Goal: Task Accomplishment & Management: Manage account settings

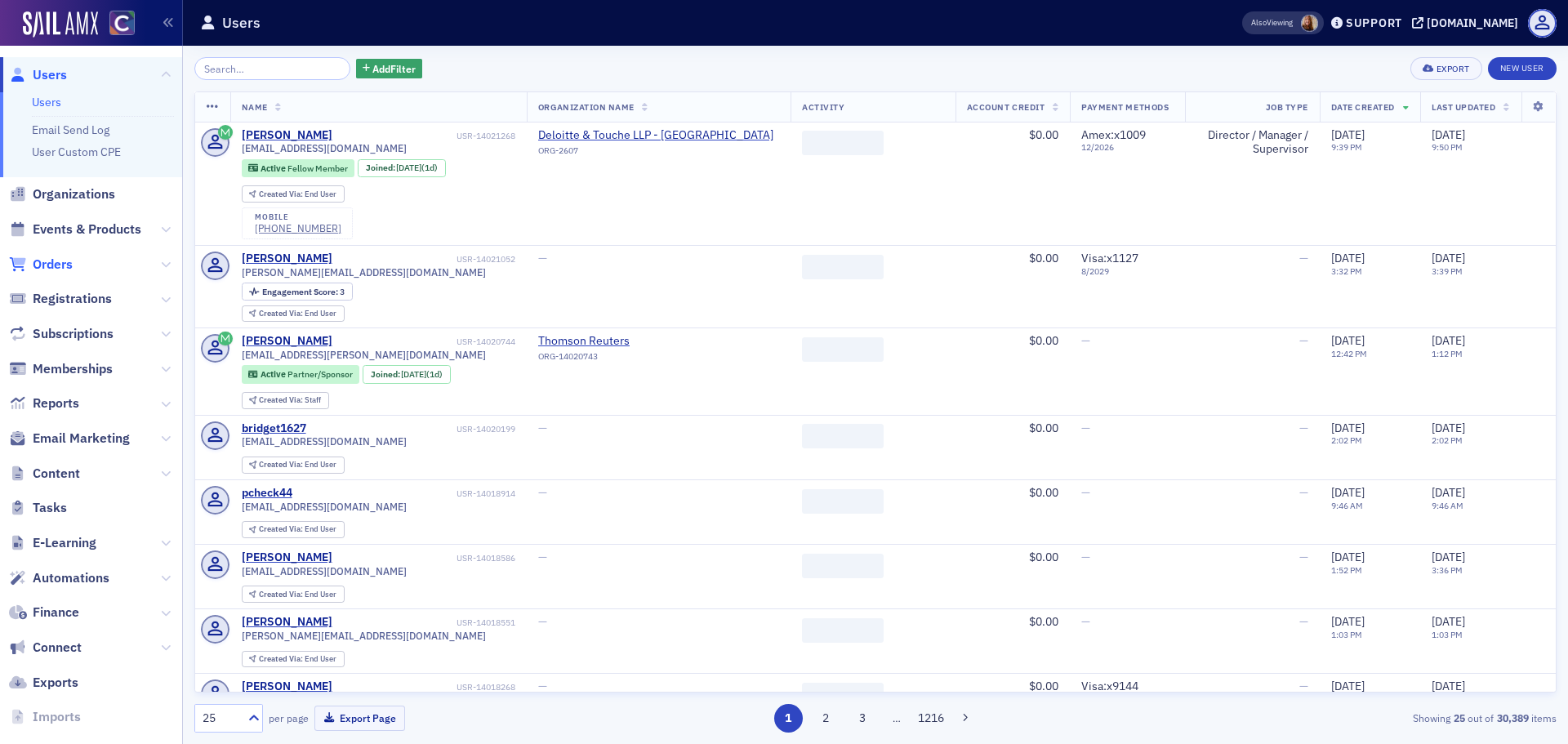
click at [70, 264] on span "Orders" at bounding box center [52, 264] width 40 height 18
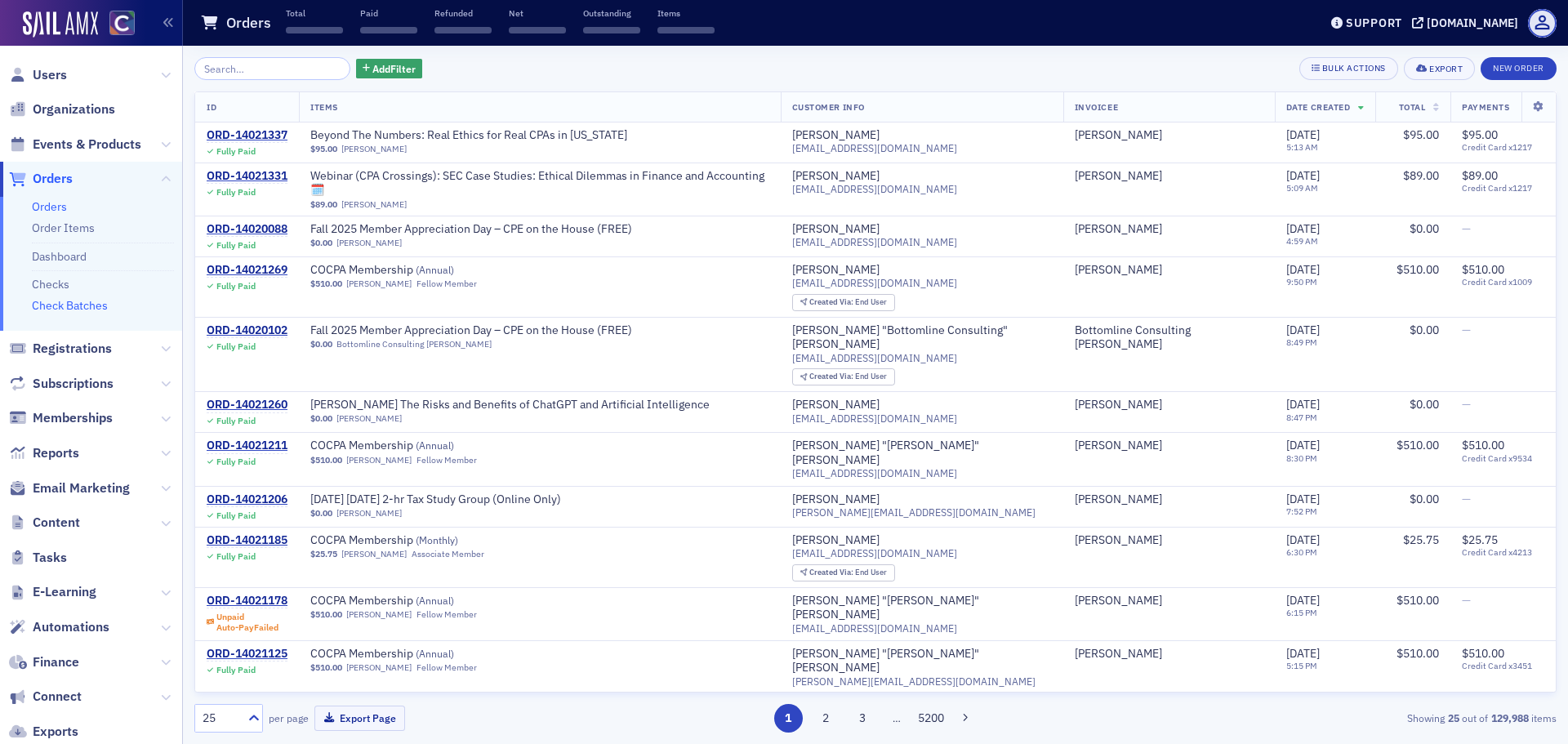
click at [67, 310] on link "Check Batches" at bounding box center [70, 305] width 76 height 15
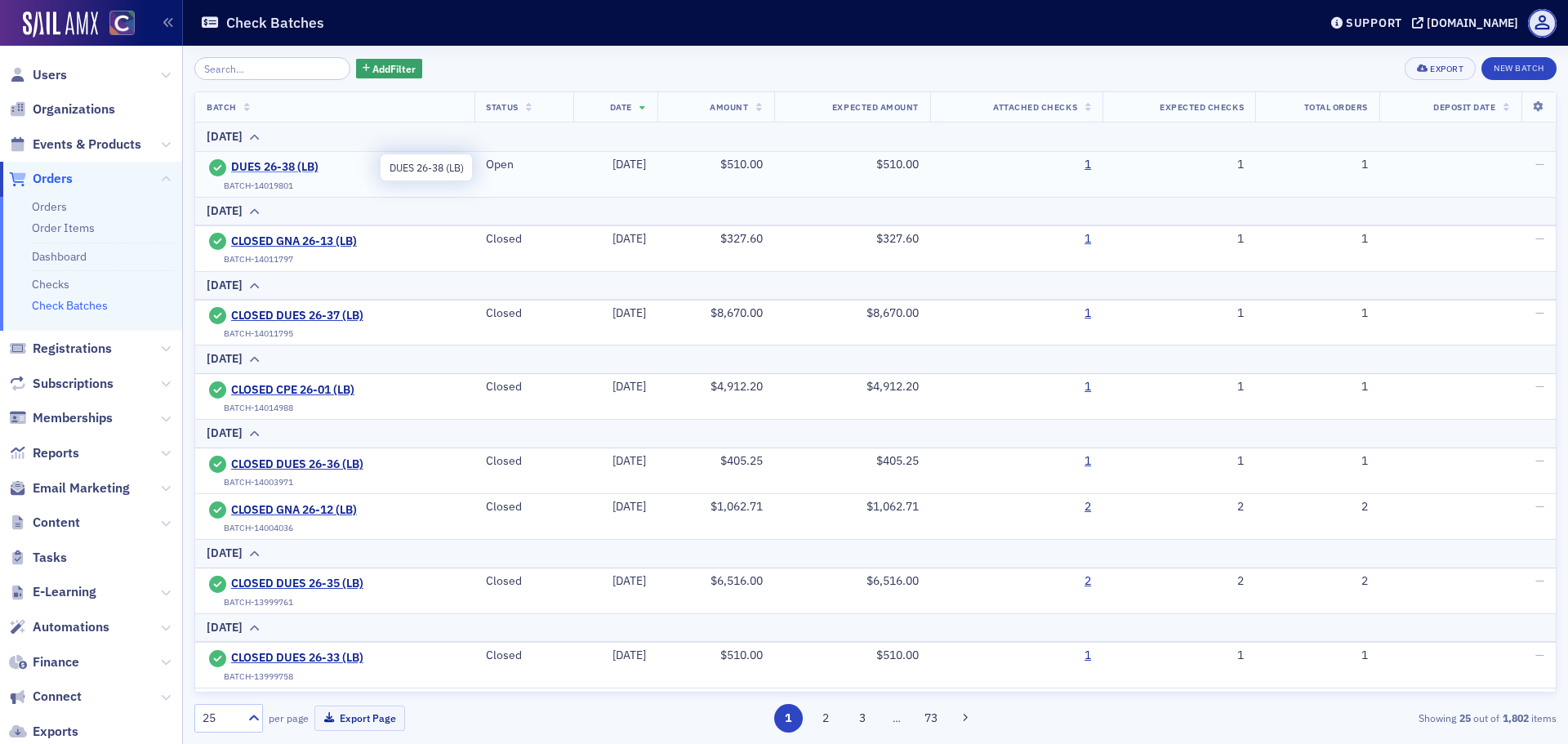
click at [273, 163] on span "DUES 26-38 (LB)" at bounding box center [306, 167] width 148 height 15
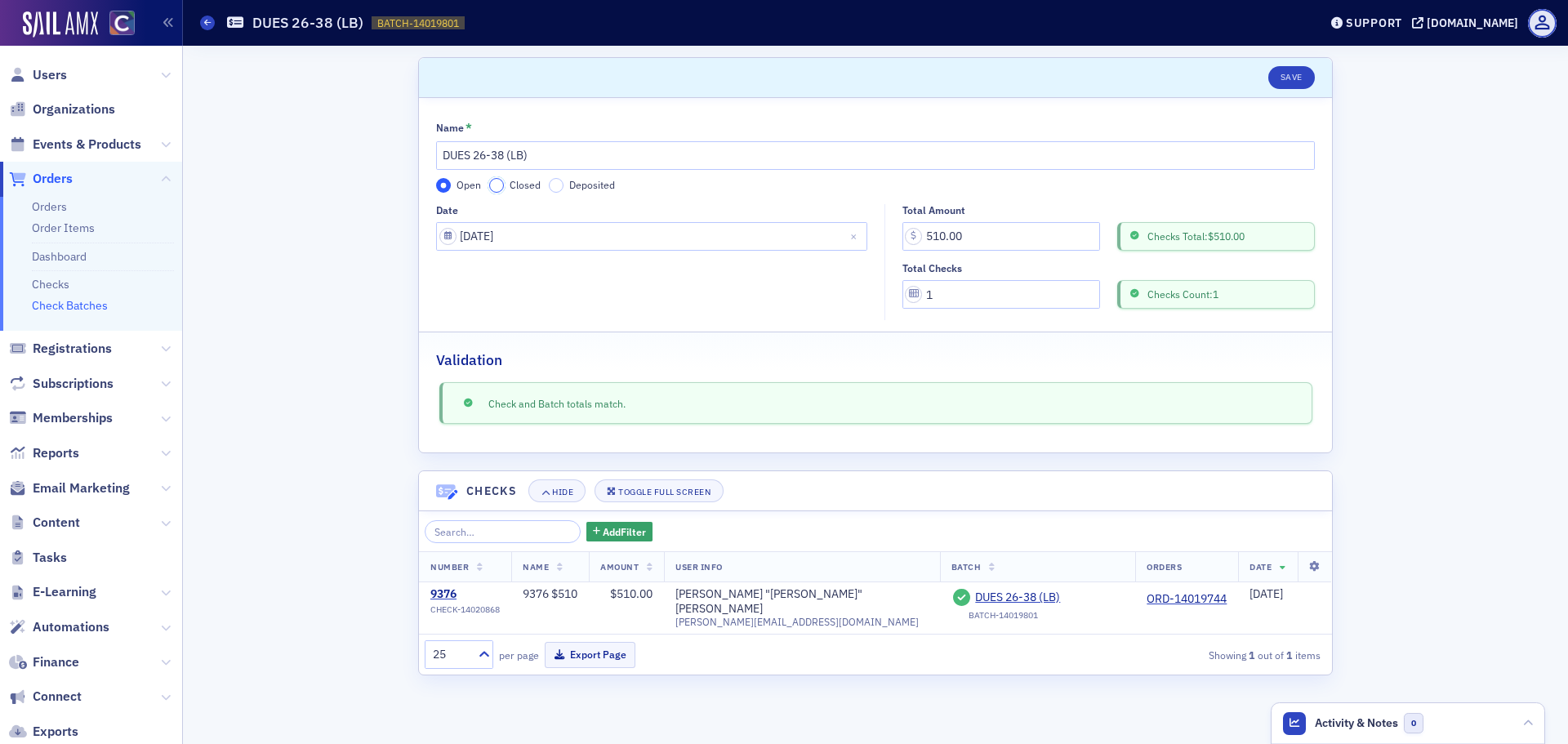
click at [499, 186] on input "Closed" at bounding box center [496, 186] width 15 height 15
click at [444, 151] on input "DUES 26-38 (LB)" at bounding box center [875, 156] width 879 height 28
type input "CLOSED DUES 26-38 (LB)"
click at [1274, 72] on button "Save" at bounding box center [1292, 78] width 47 height 23
click at [206, 21] on icon at bounding box center [207, 22] width 6 height 7
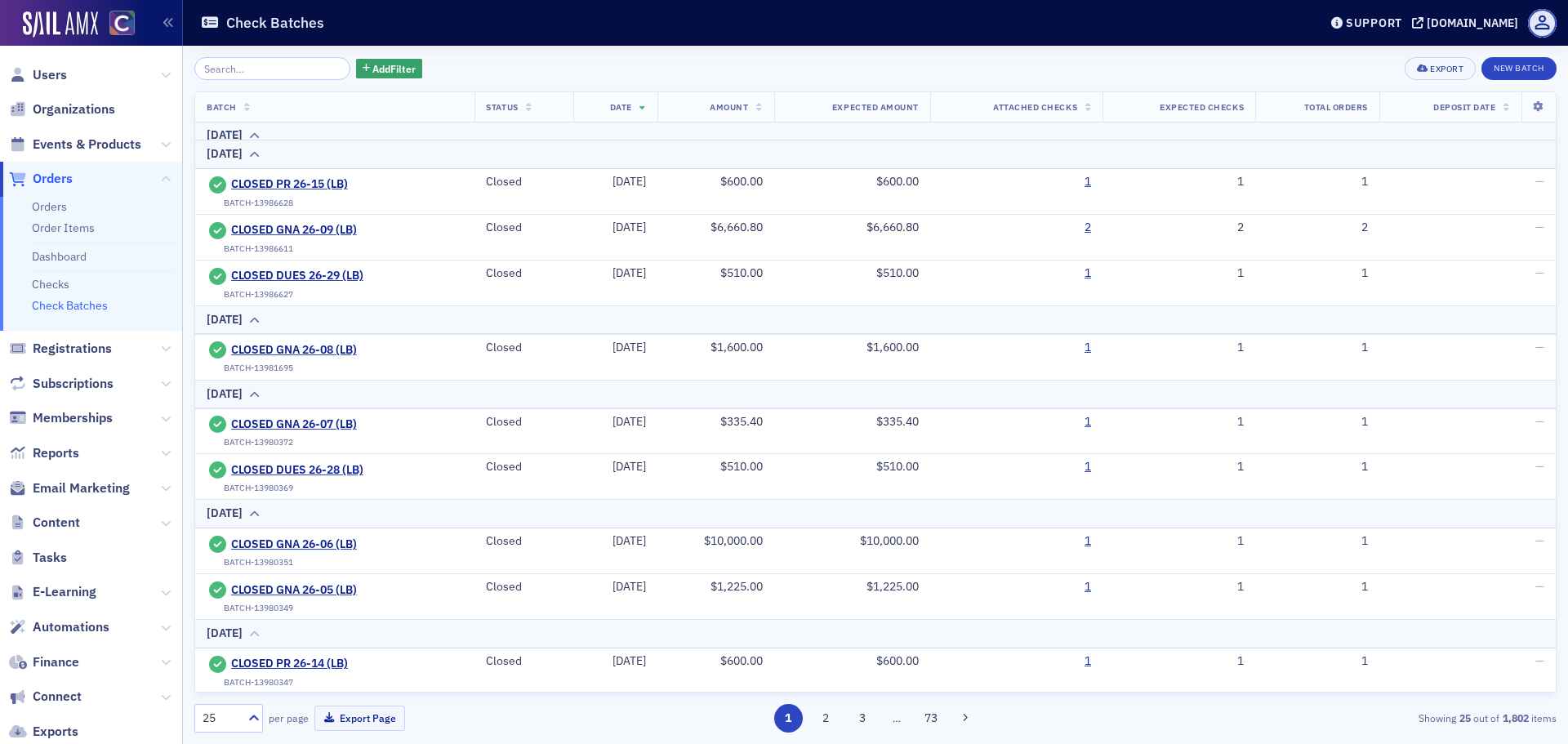
scroll to position [1087, 0]
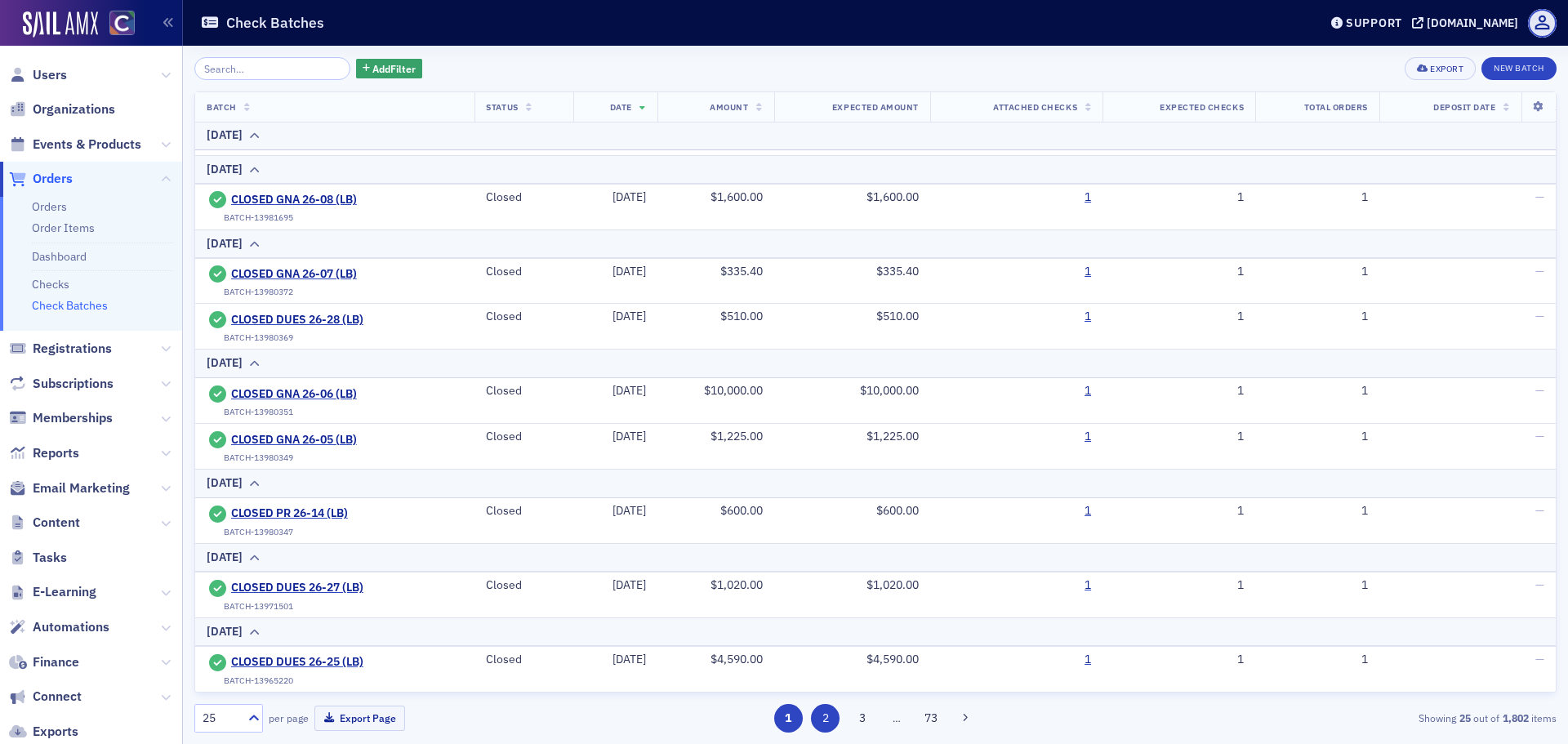
click at [829, 714] on button "2" at bounding box center [825, 718] width 28 height 28
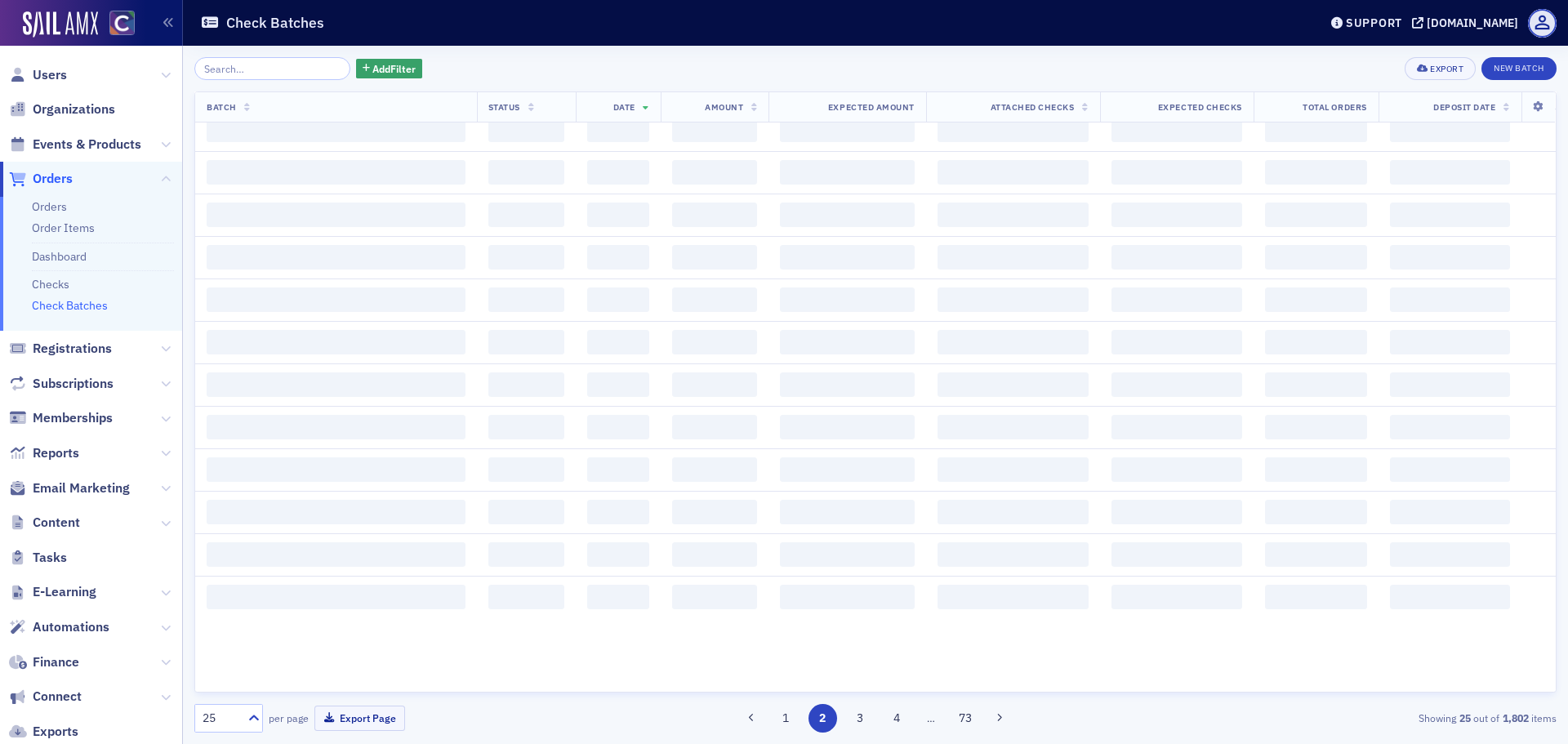
scroll to position [0, 0]
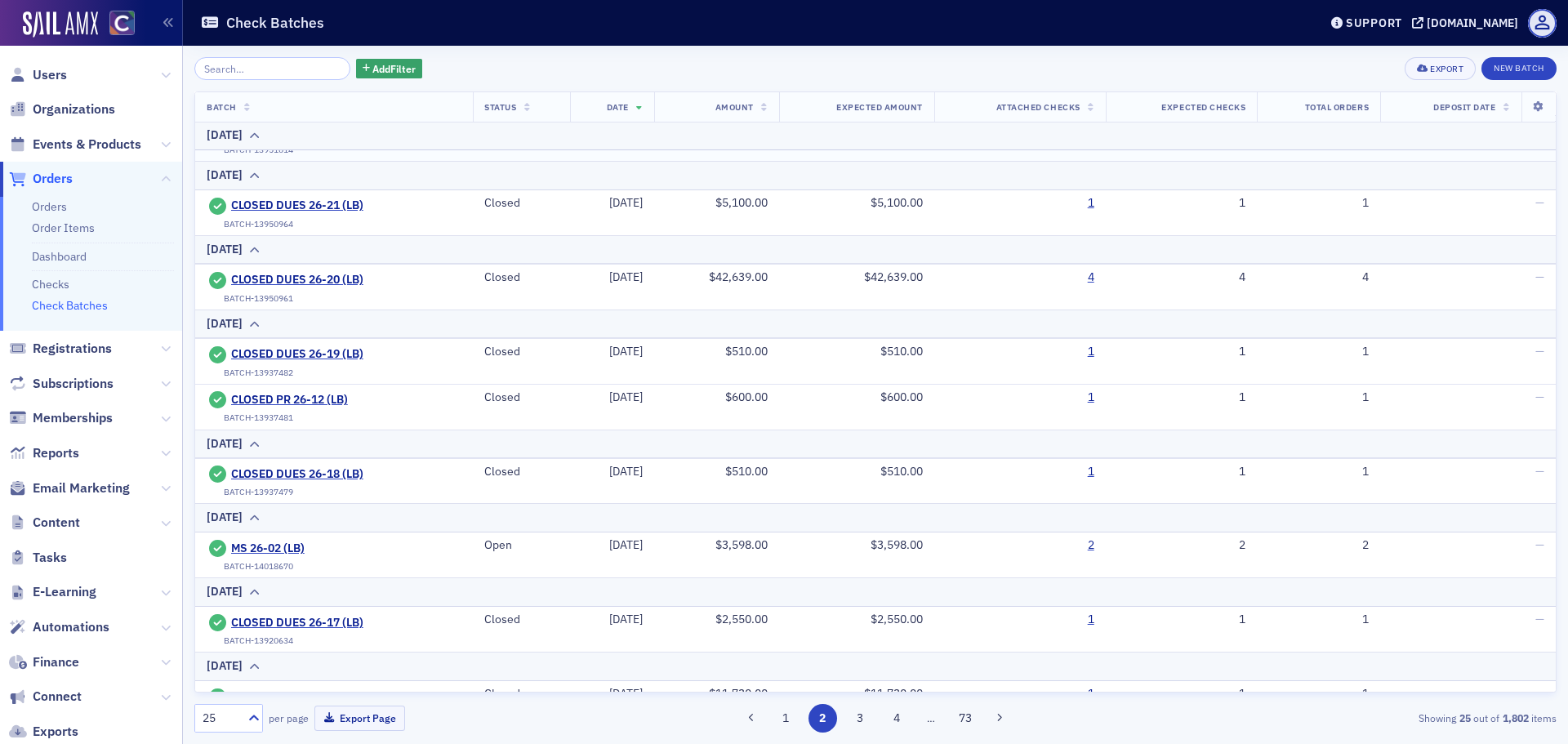
scroll to position [408, 0]
click at [274, 548] on span "MS 26-02 (LB)" at bounding box center [306, 547] width 148 height 15
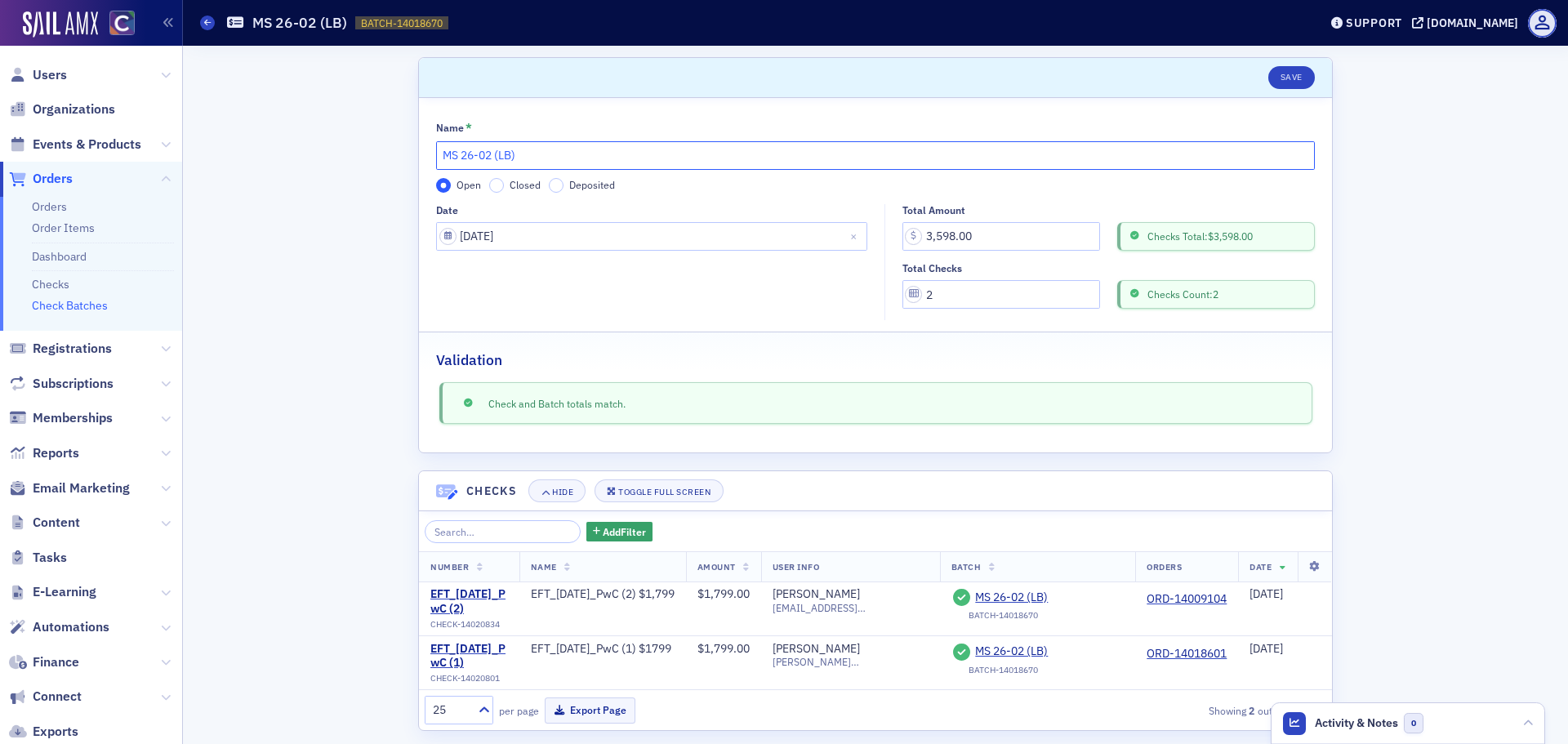
click at [436, 156] on input "MS 26-02 (LB)" at bounding box center [875, 156] width 879 height 28
type input "CLOSED MS 26-02 (LB)"
click at [490, 183] on input "Closed" at bounding box center [496, 186] width 15 height 15
click at [1277, 79] on button "Save" at bounding box center [1292, 78] width 47 height 23
drag, startPoint x: 437, startPoint y: 154, endPoint x: 448, endPoint y: 163, distance: 14.2
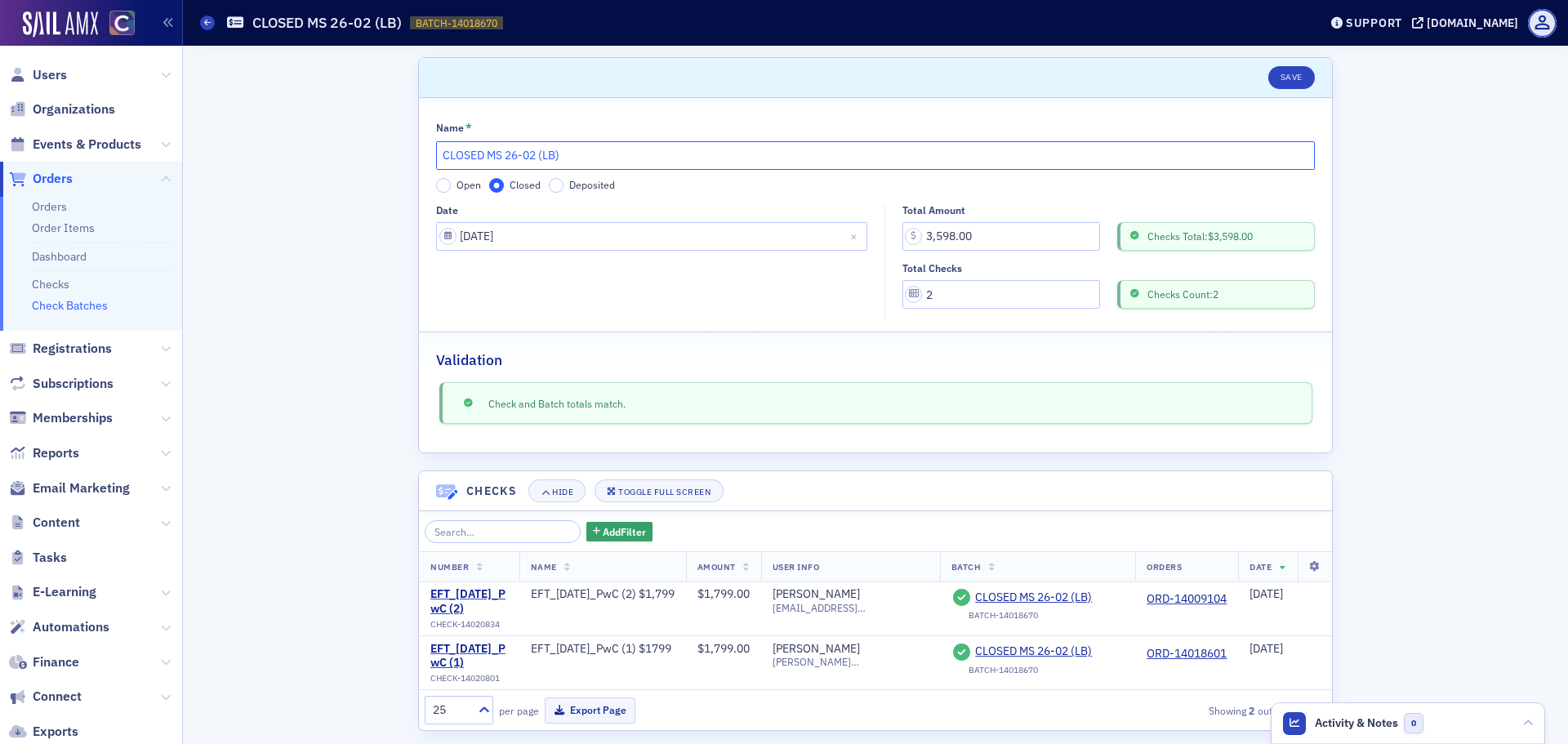
click at [437, 154] on input "CLOSED MS 26-02 (LB)" at bounding box center [875, 156] width 879 height 28
click at [80, 666] on span "Finance" at bounding box center [56, 663] width 47 height 18
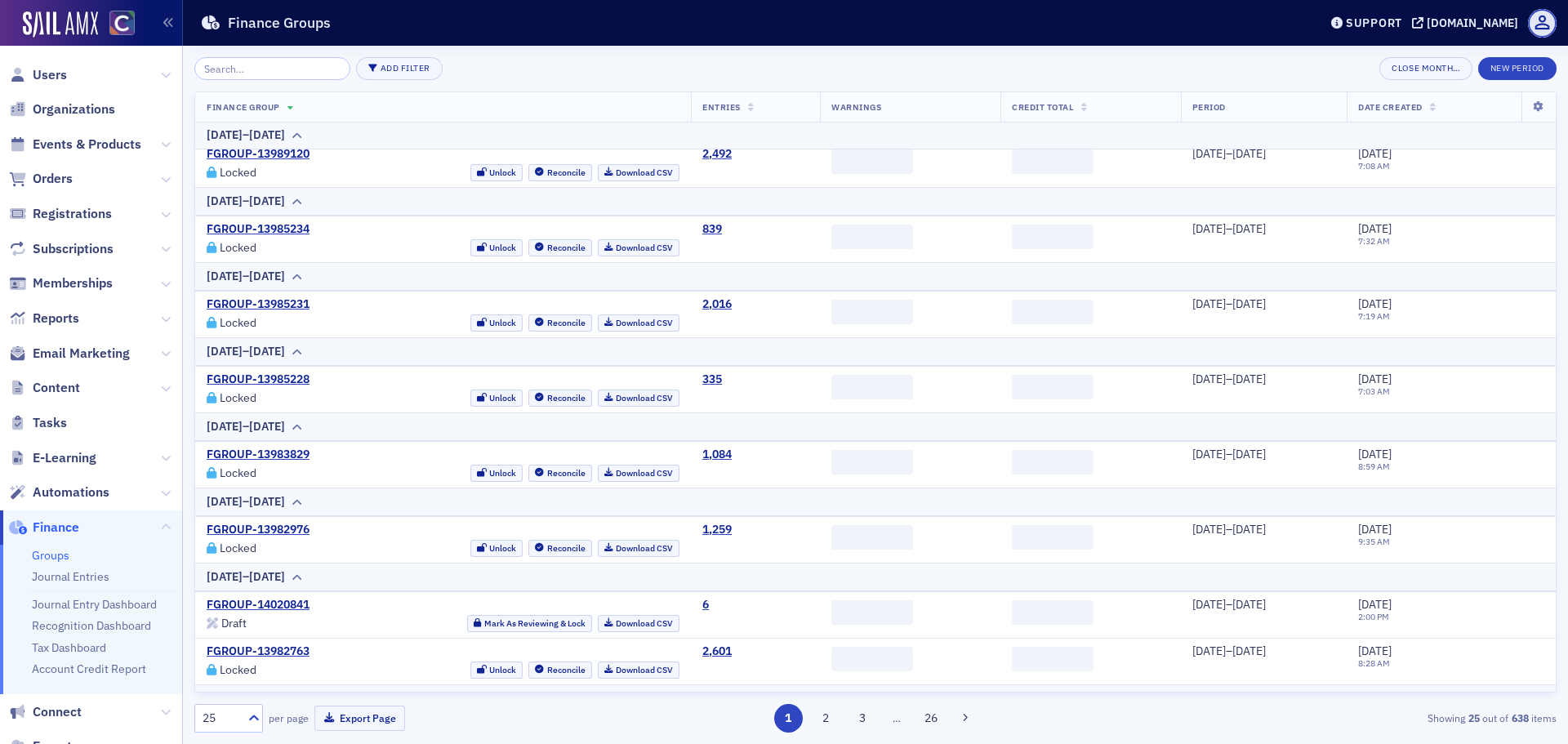
scroll to position [490, 0]
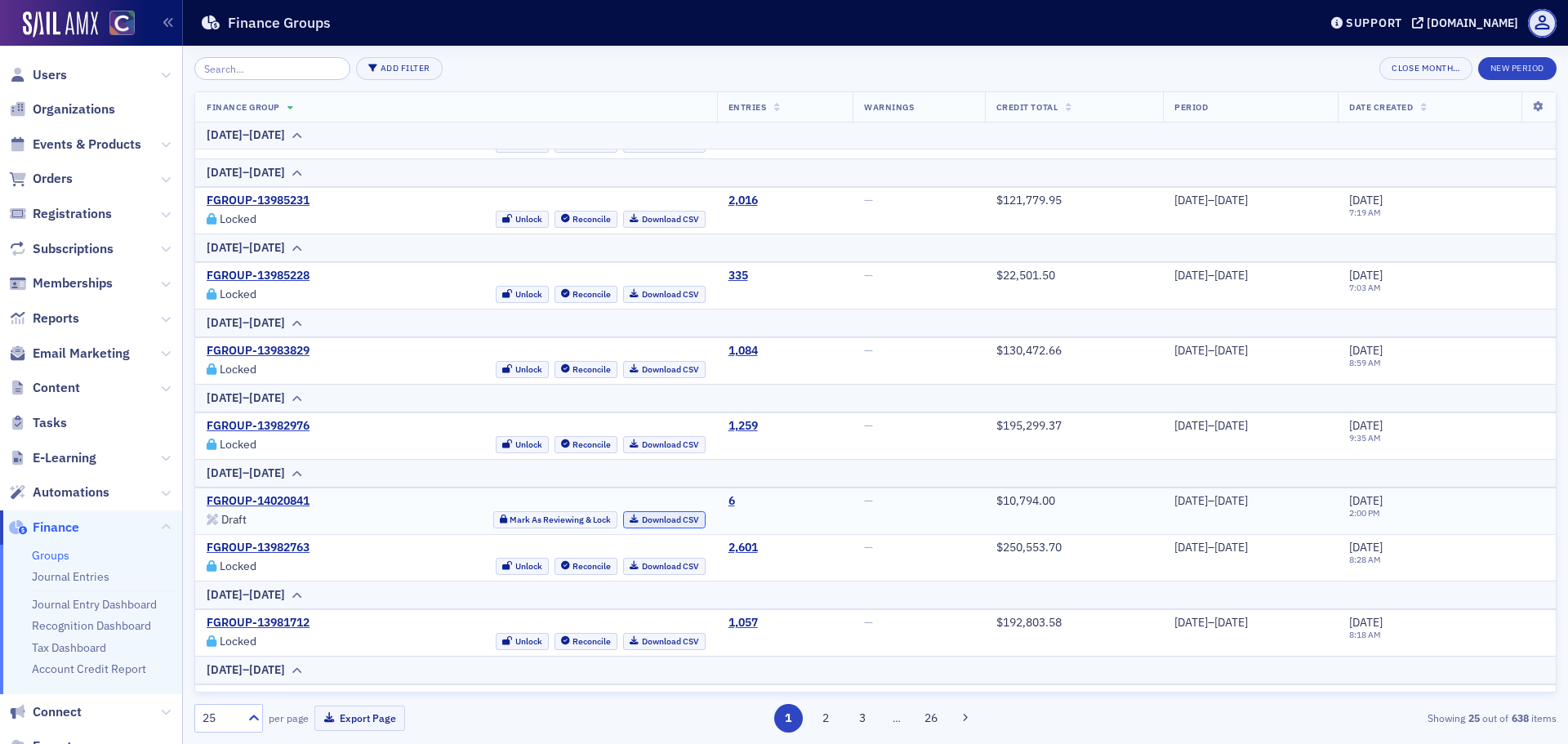
click at [623, 526] on link "Download CSV" at bounding box center [663, 520] width 82 height 17
click at [549, 523] on button "Mark As Reviewing & Lock" at bounding box center [555, 520] width 125 height 17
click at [66, 178] on span "Orders" at bounding box center [52, 178] width 40 height 18
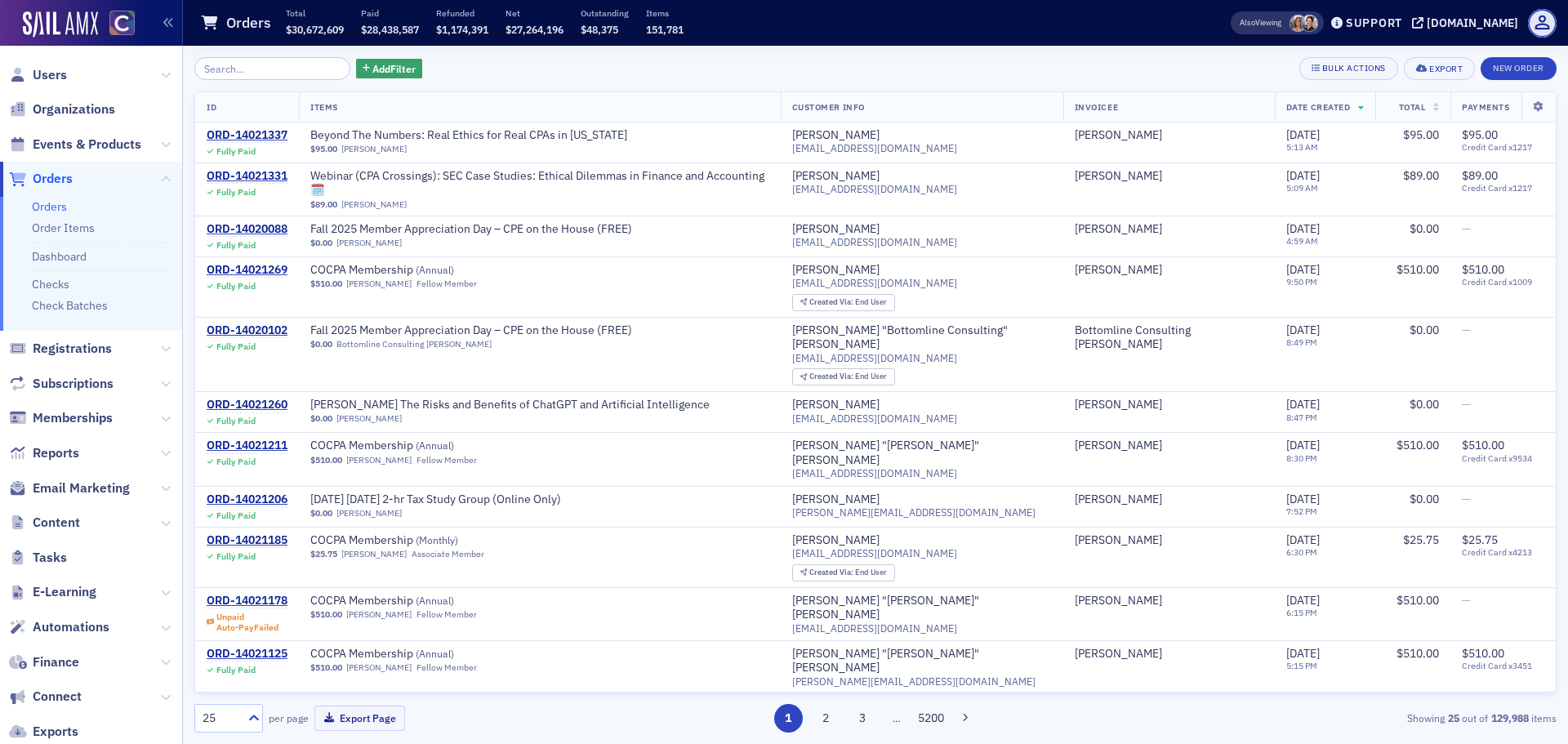
click at [255, 76] on input "search" at bounding box center [272, 69] width 156 height 23
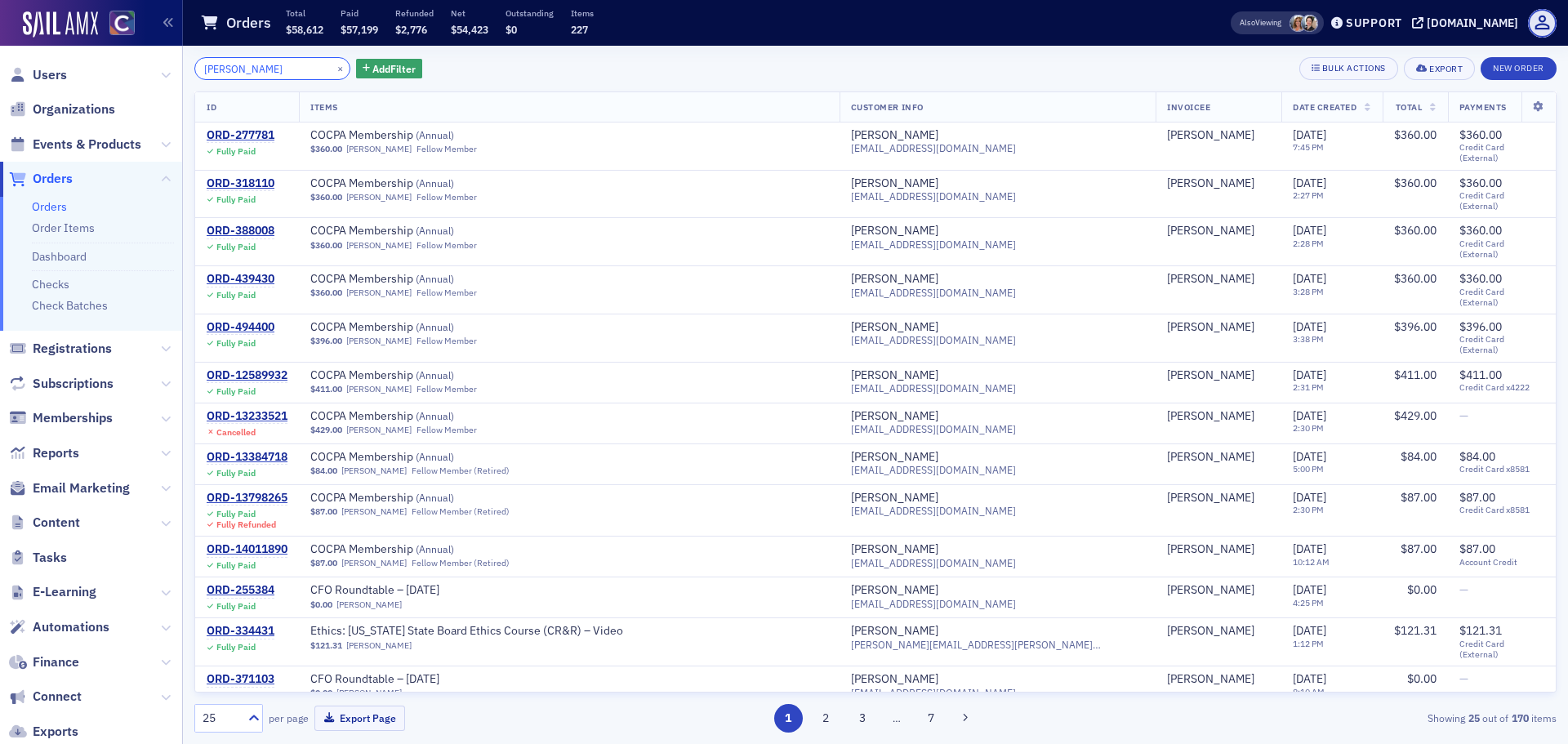
type input "[PERSON_NAME]"
click at [1351, 102] on th "Date Created" at bounding box center [1332, 107] width 101 height 30
click at [1327, 110] on span "Date Created" at bounding box center [1325, 107] width 64 height 11
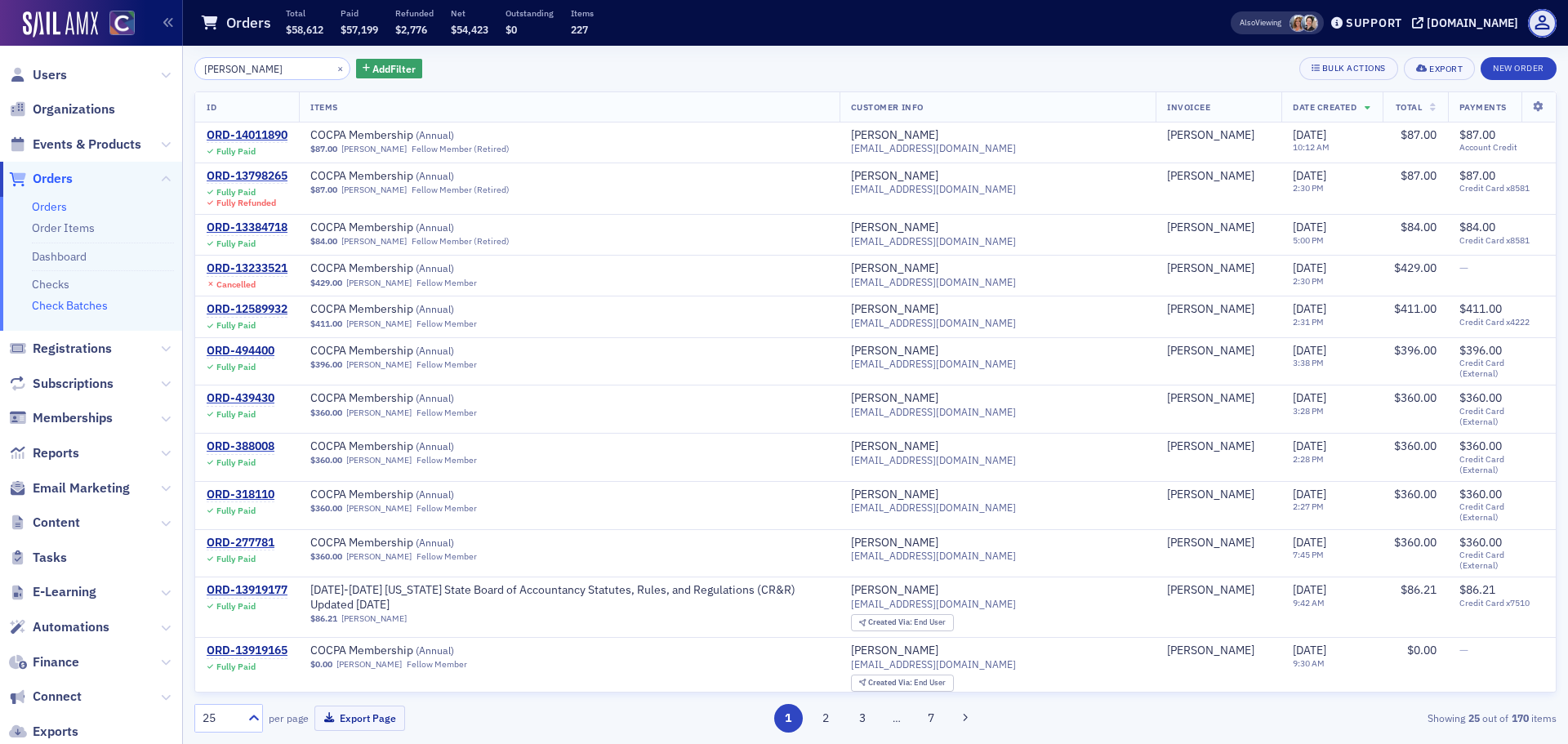
click at [71, 303] on link "Check Batches" at bounding box center [70, 305] width 76 height 15
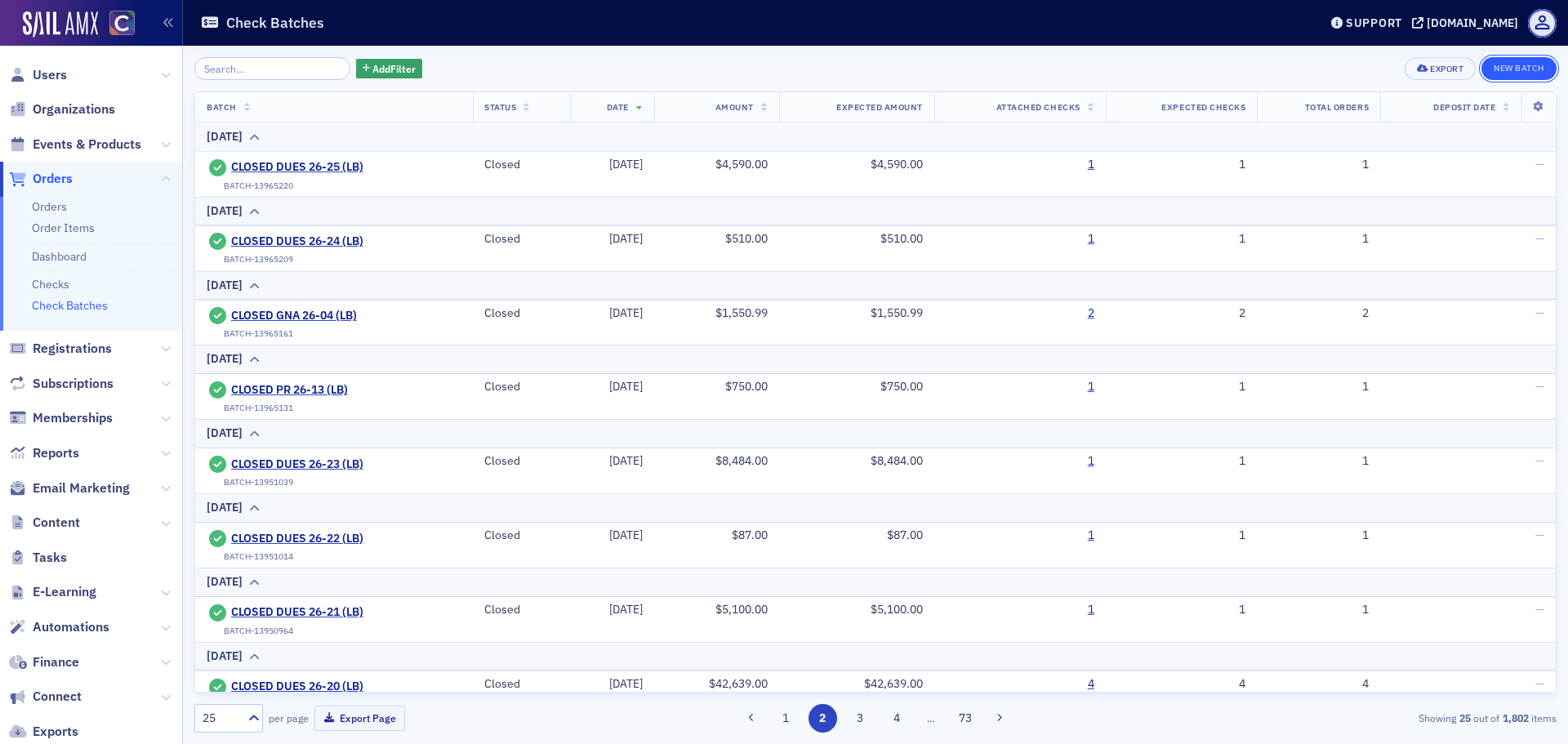
click at [1509, 68] on button "New Batch" at bounding box center [1519, 69] width 75 height 23
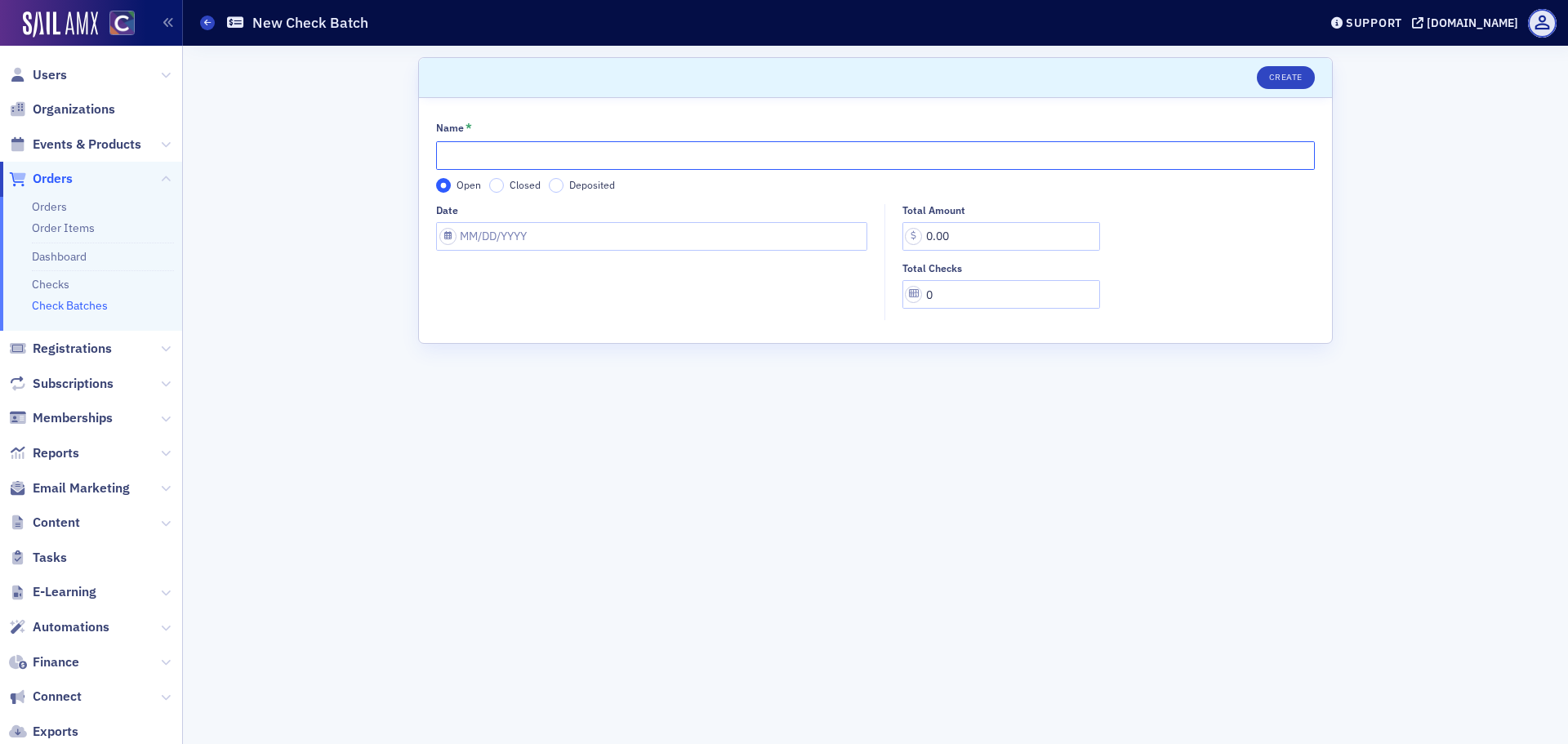
click at [480, 163] on input "Name *" at bounding box center [875, 156] width 879 height 28
type input "DUES 26-39 (LB)"
select select "8"
select select "2025"
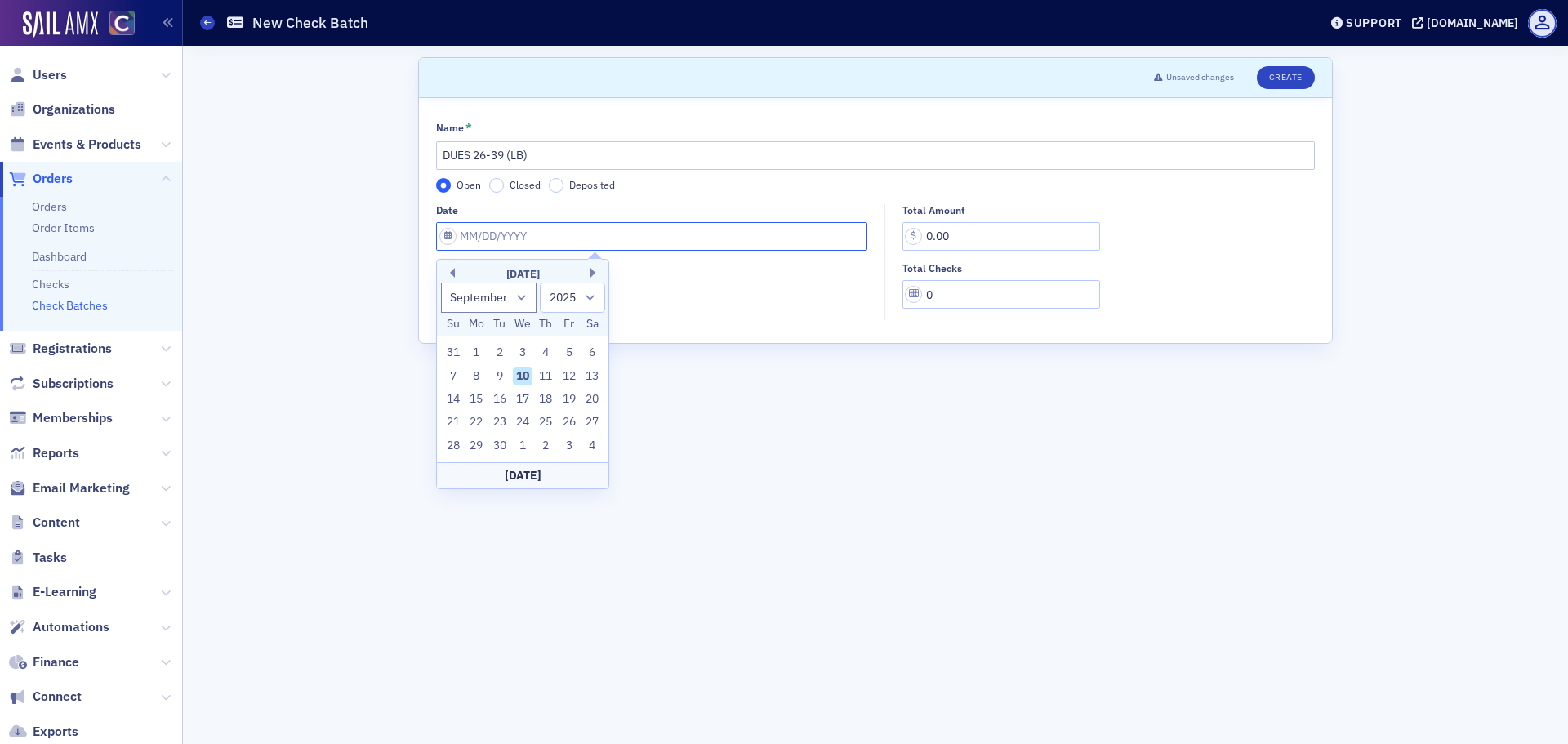
click at [492, 228] on input "Date" at bounding box center [652, 236] width 431 height 28
click at [453, 270] on button "Previous Month" at bounding box center [450, 272] width 10 height 10
select select "7"
click at [572, 424] on div "22" at bounding box center [569, 422] width 19 height 19
type input "08/22/2025"
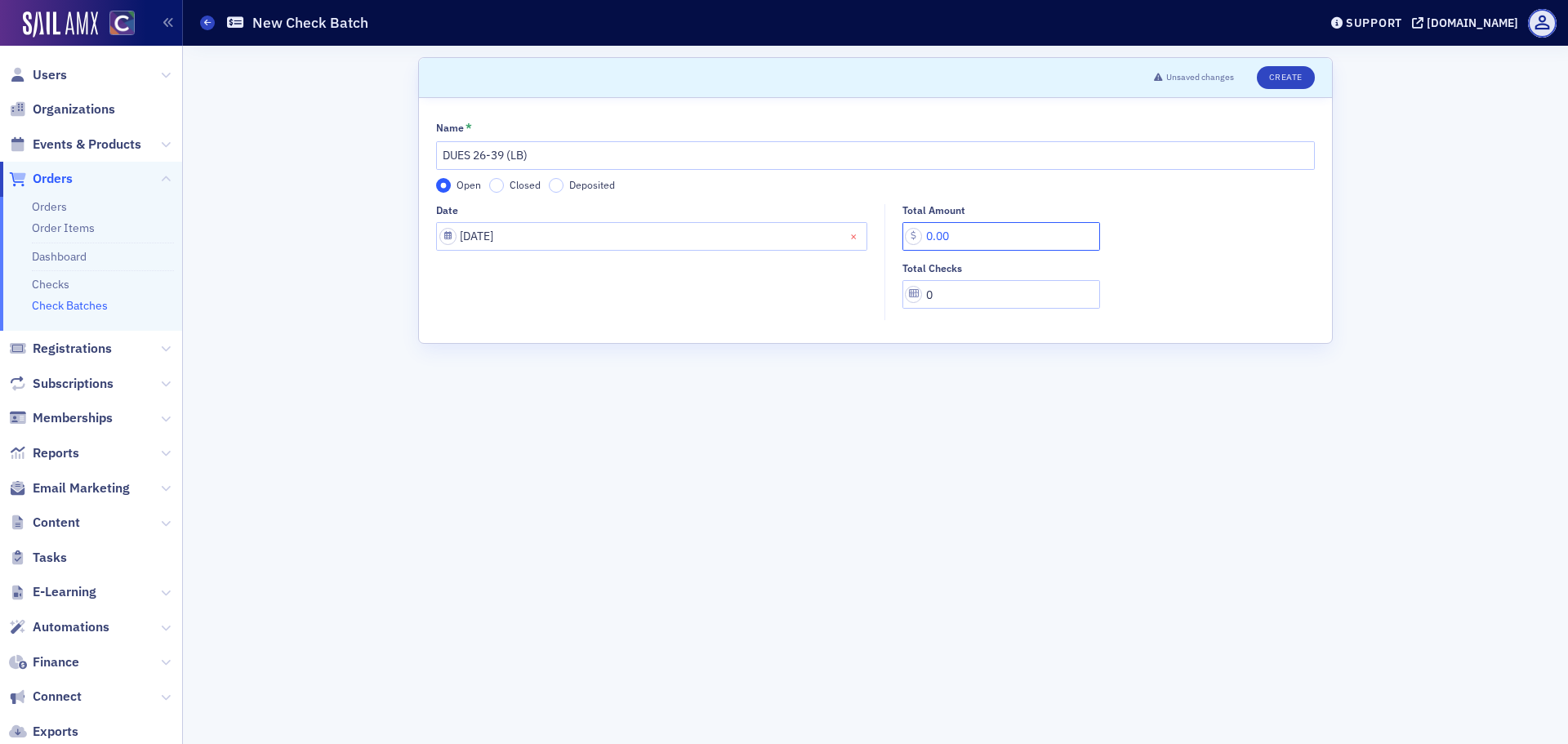
drag, startPoint x: 951, startPoint y: 233, endPoint x: 858, endPoint y: 243, distance: 93.5
click at [858, 243] on div "Date 08/22/2025 Total Amount 0.00 Total Checks 0" at bounding box center [875, 262] width 879 height 117
type input "87.00"
type input "1"
click at [1268, 89] on header "Unsaved changes Create" at bounding box center [875, 78] width 913 height 40
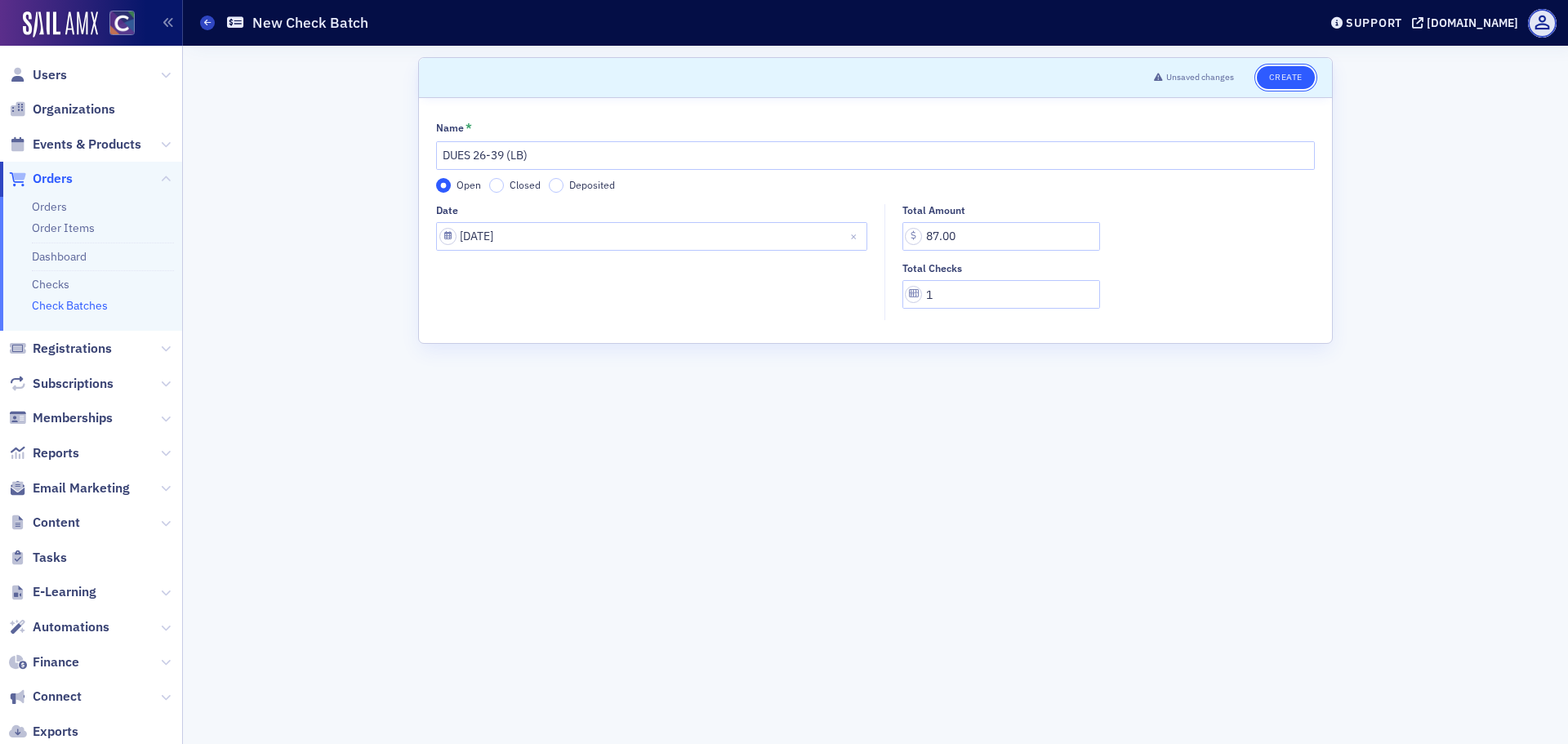
click at [1276, 82] on button "Create" at bounding box center [1286, 78] width 58 height 23
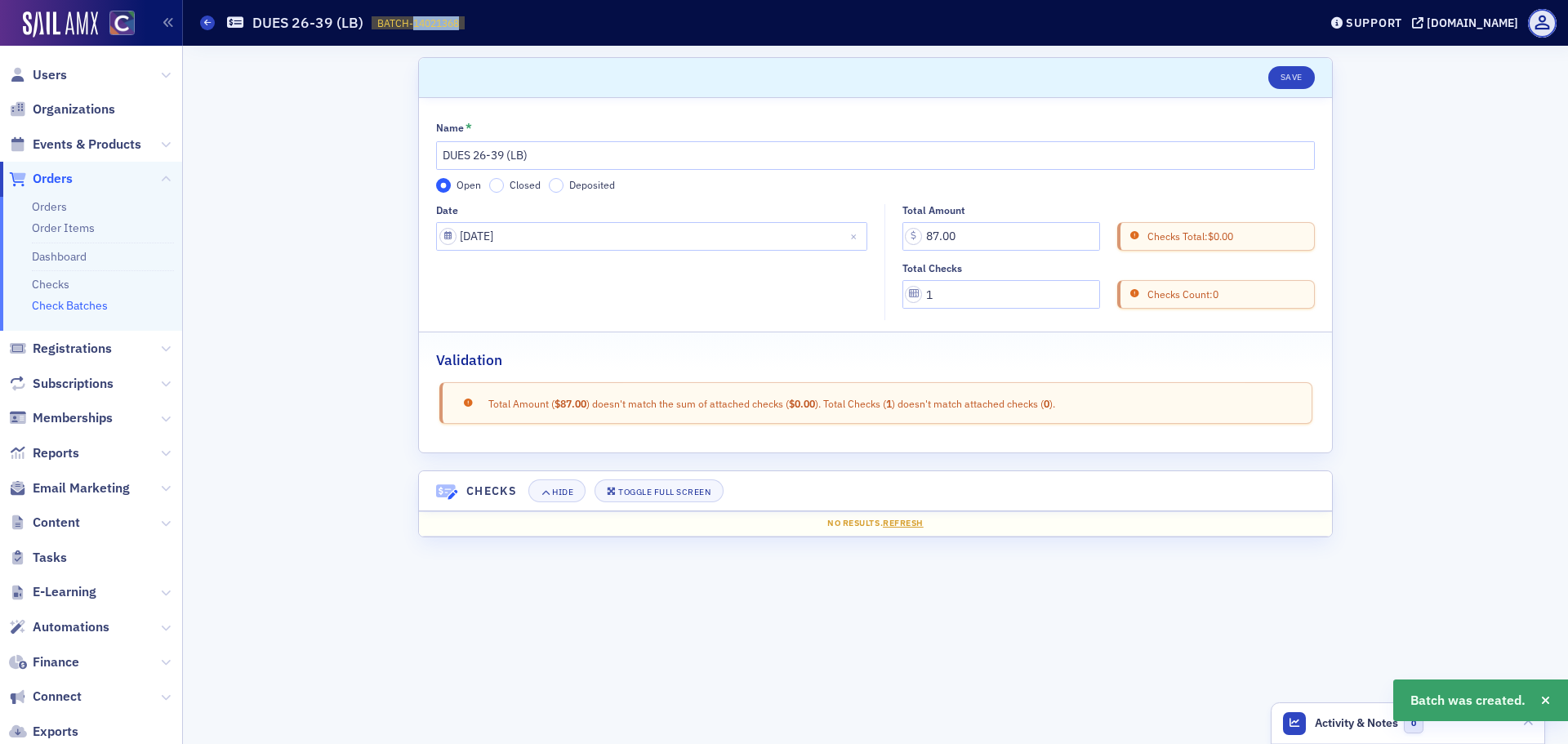
drag, startPoint x: 409, startPoint y: 25, endPoint x: 466, endPoint y: 20, distance: 57.2
click at [466, 20] on div "Check Batches DUES 26-39 (LB) BATCH-14021368 14021368" at bounding box center [747, 22] width 1094 height 31
copy span "14021368"
click at [61, 210] on link "Orders" at bounding box center [49, 207] width 35 height 15
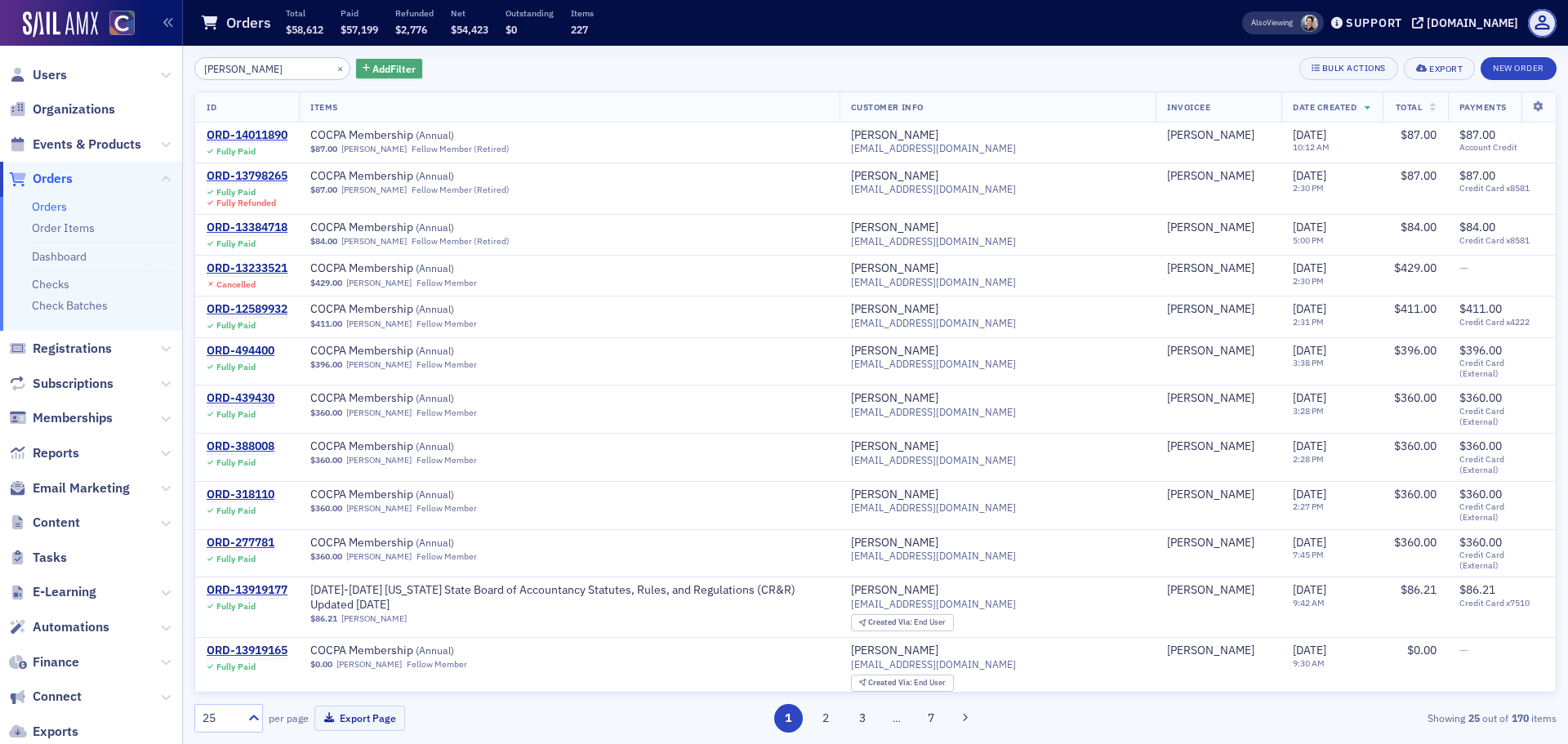
click at [373, 71] on span "Add Filter" at bounding box center [394, 68] width 43 height 15
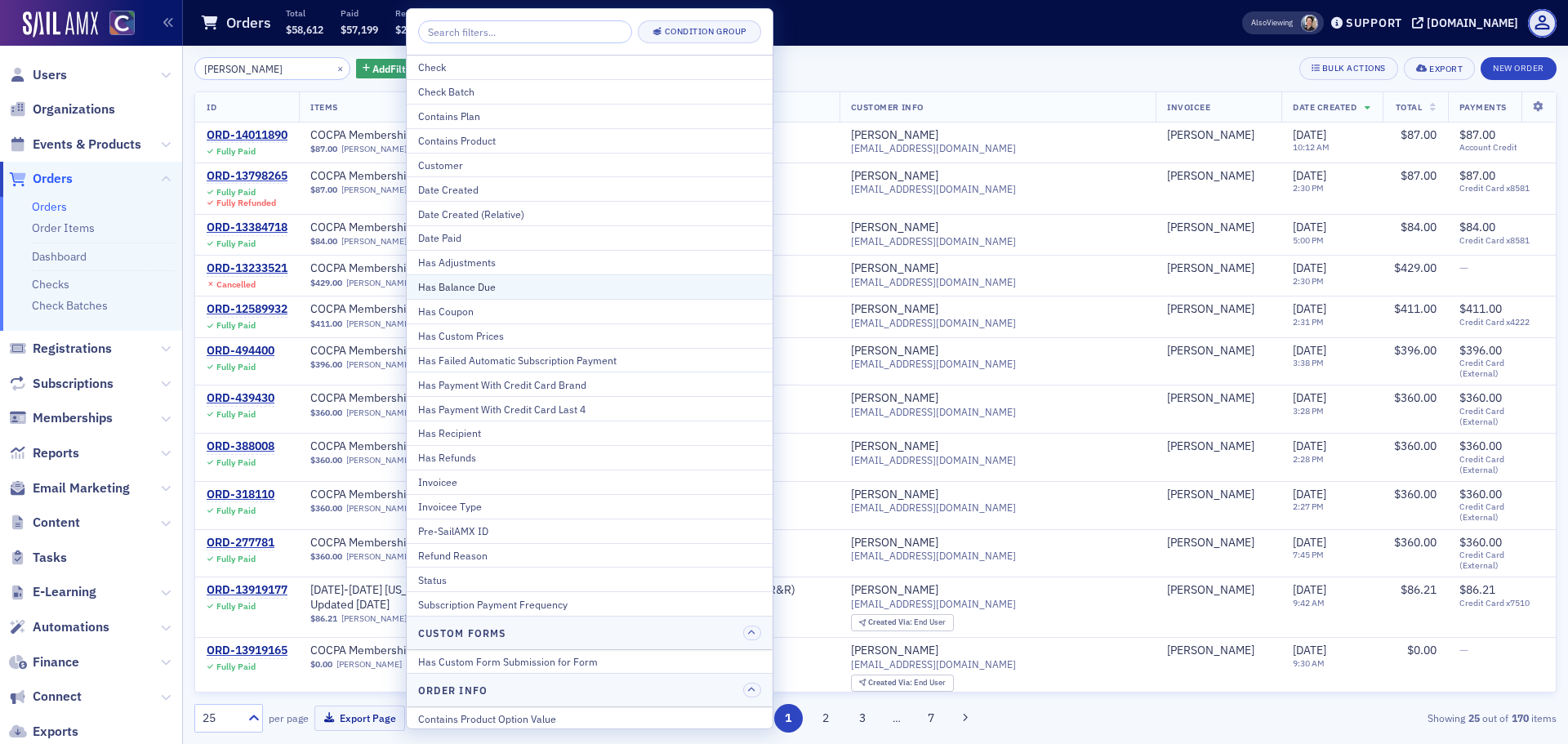
click at [504, 293] on div "Has Balance Due" at bounding box center [589, 286] width 343 height 15
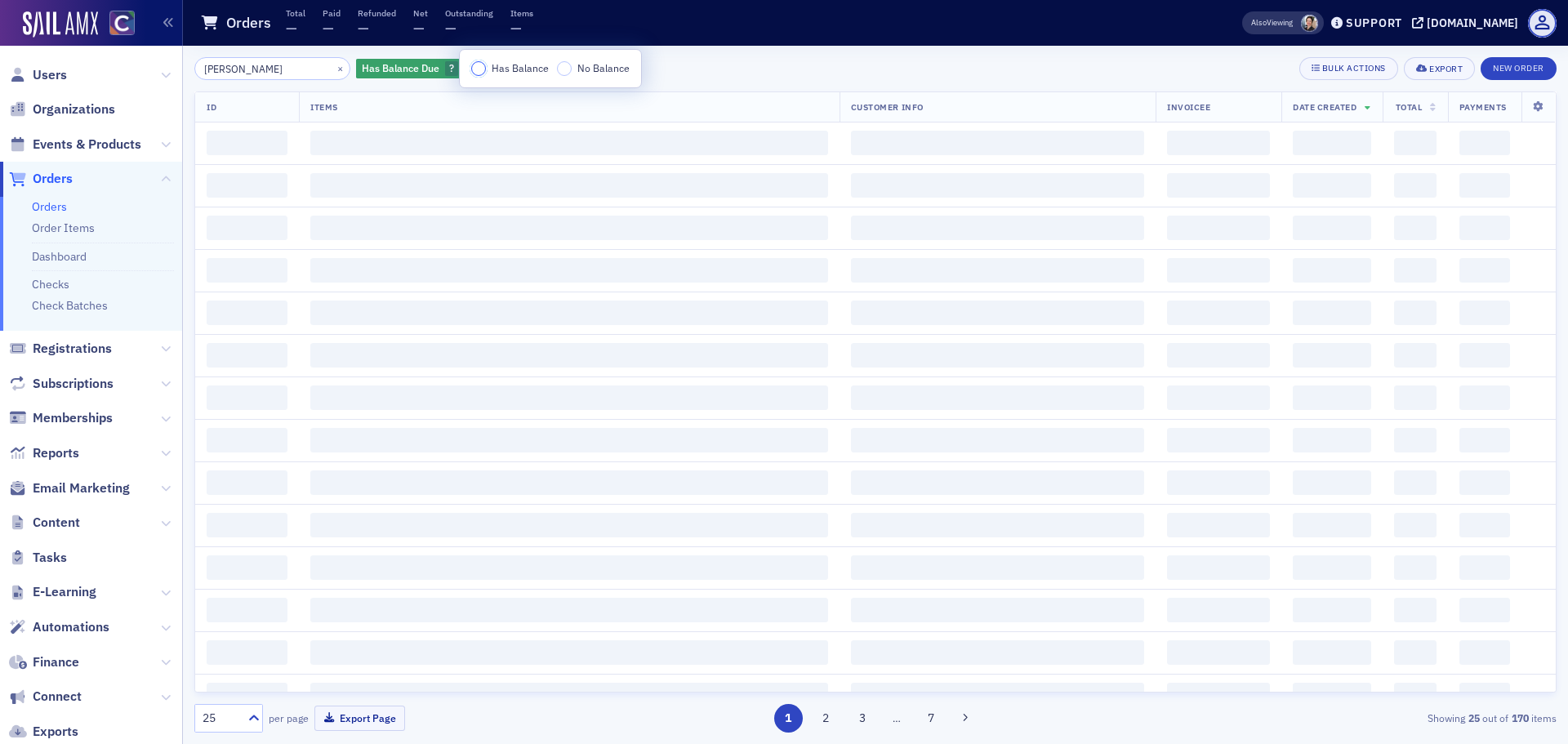
click at [485, 71] on input "Has Balance" at bounding box center [478, 68] width 15 height 15
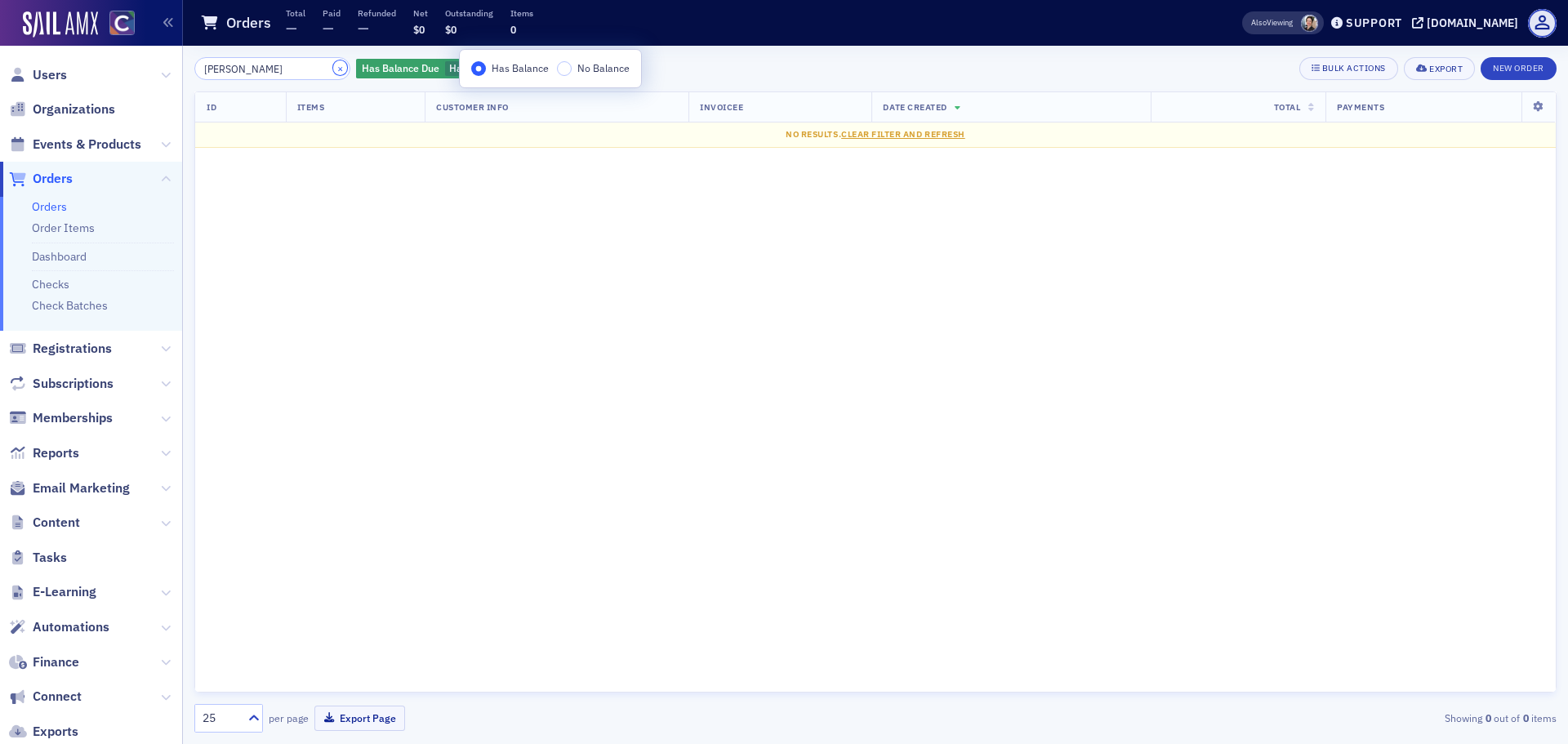
click at [333, 70] on button "×" at bounding box center [340, 67] width 15 height 15
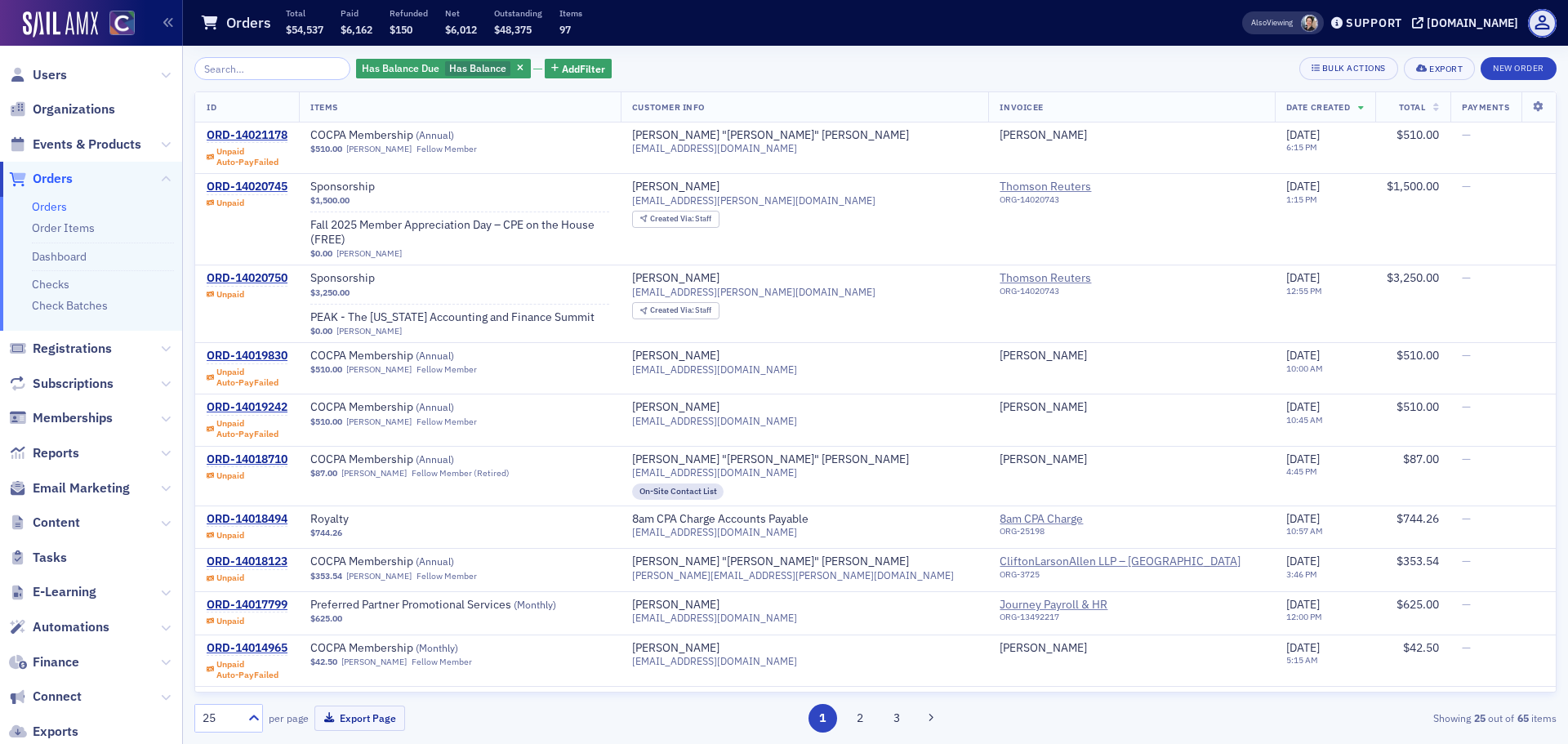
click at [1284, 113] on th "Date Created" at bounding box center [1325, 107] width 101 height 30
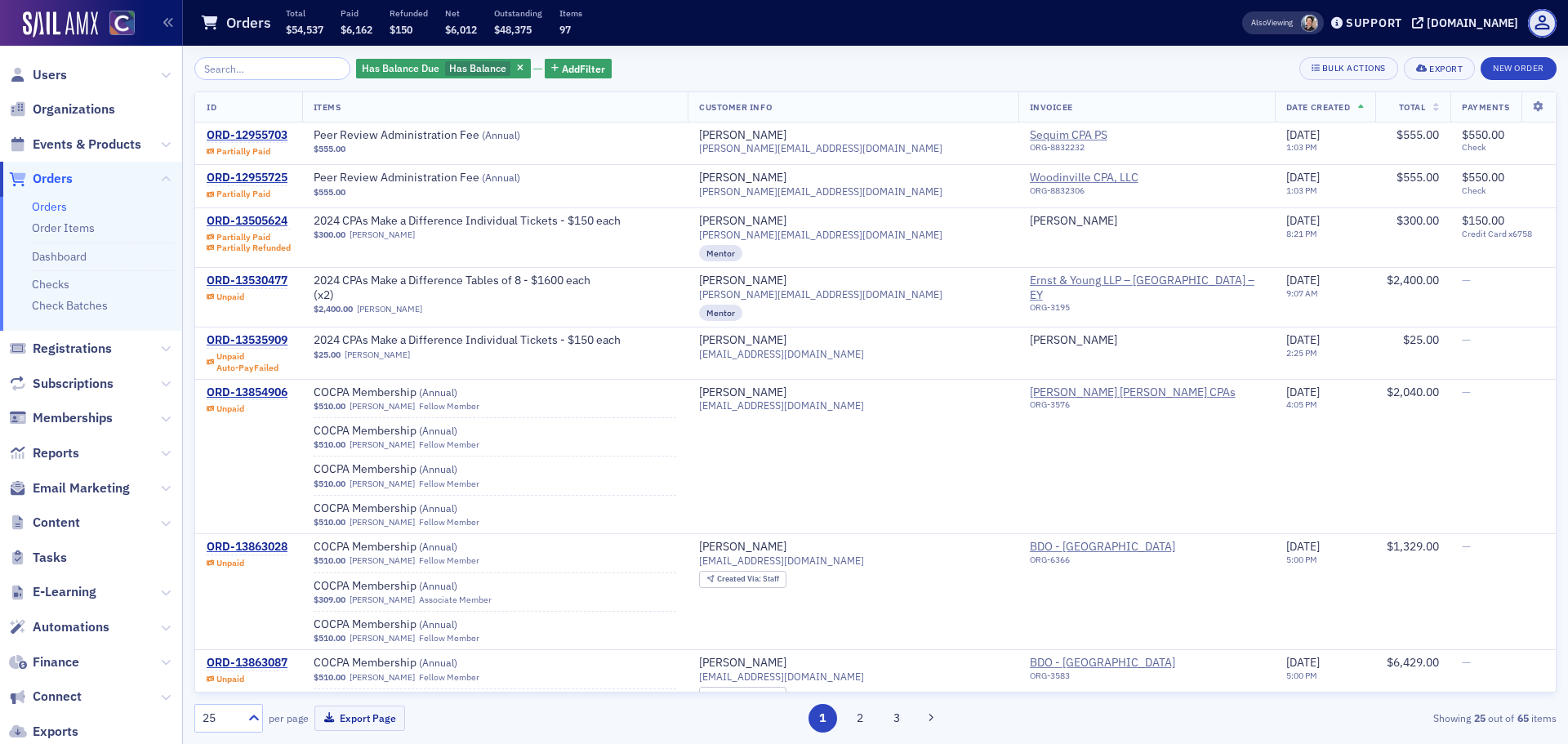
click at [1399, 109] on span "Total" at bounding box center [1413, 107] width 27 height 11
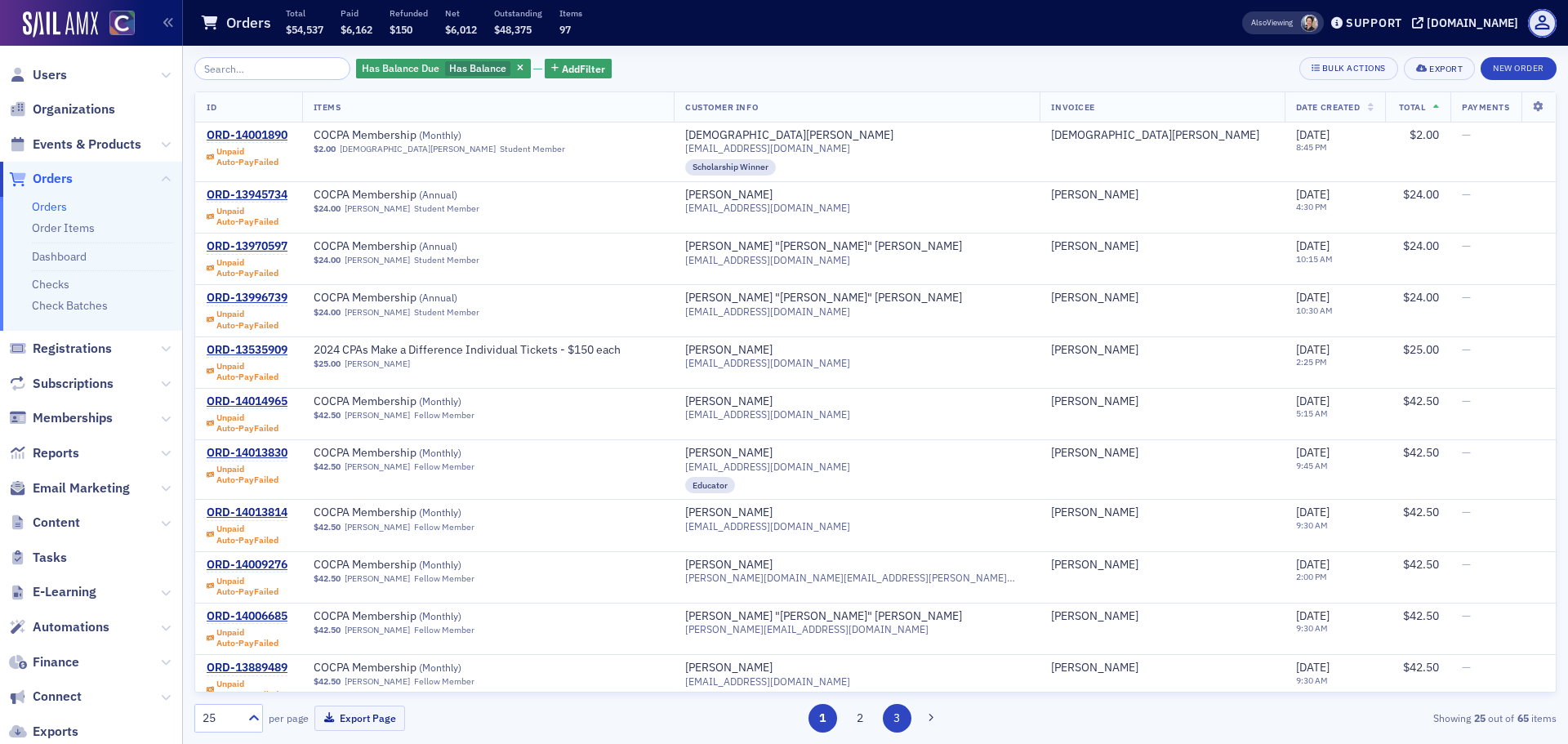
click at [891, 726] on button "3" at bounding box center [897, 718] width 28 height 28
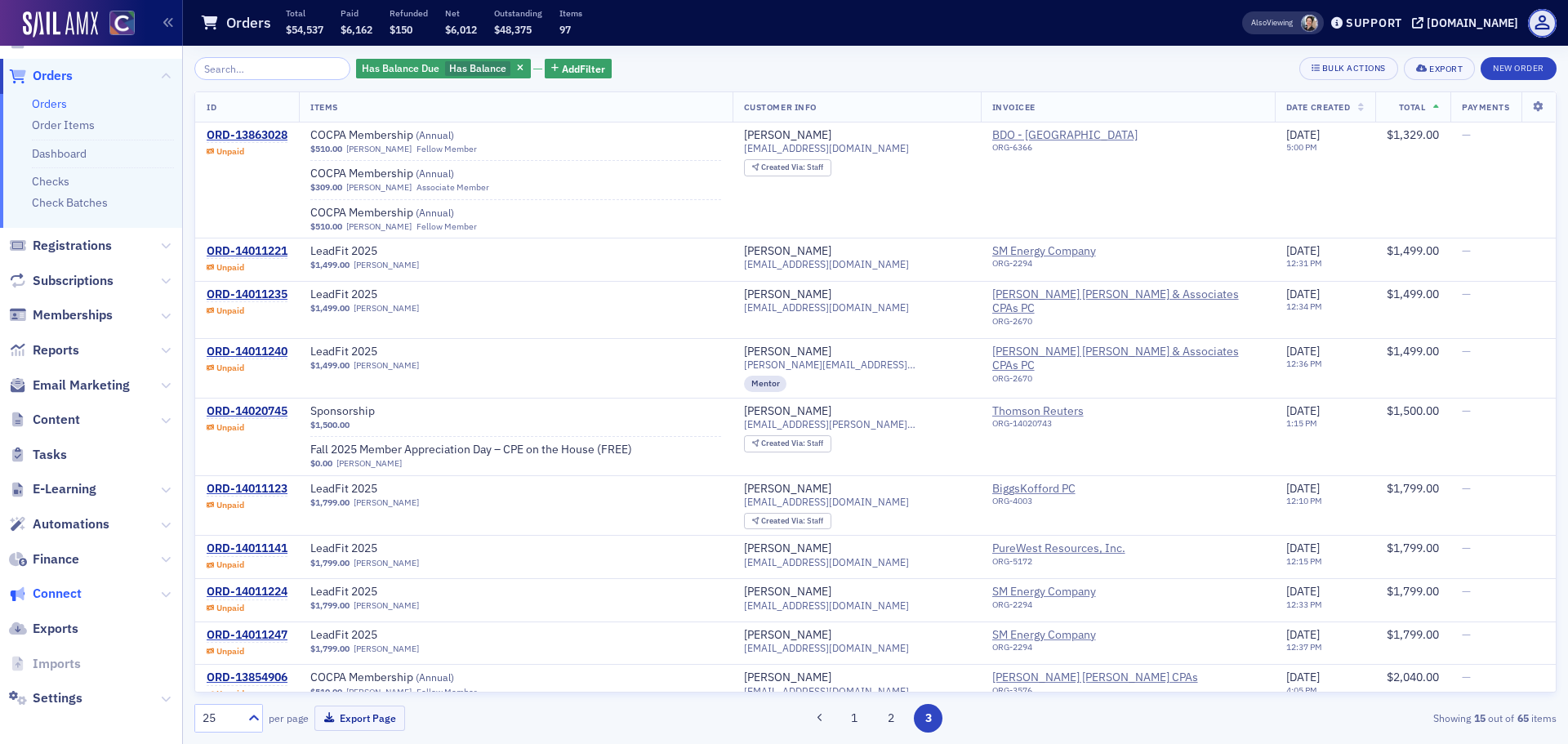
scroll to position [110, 0]
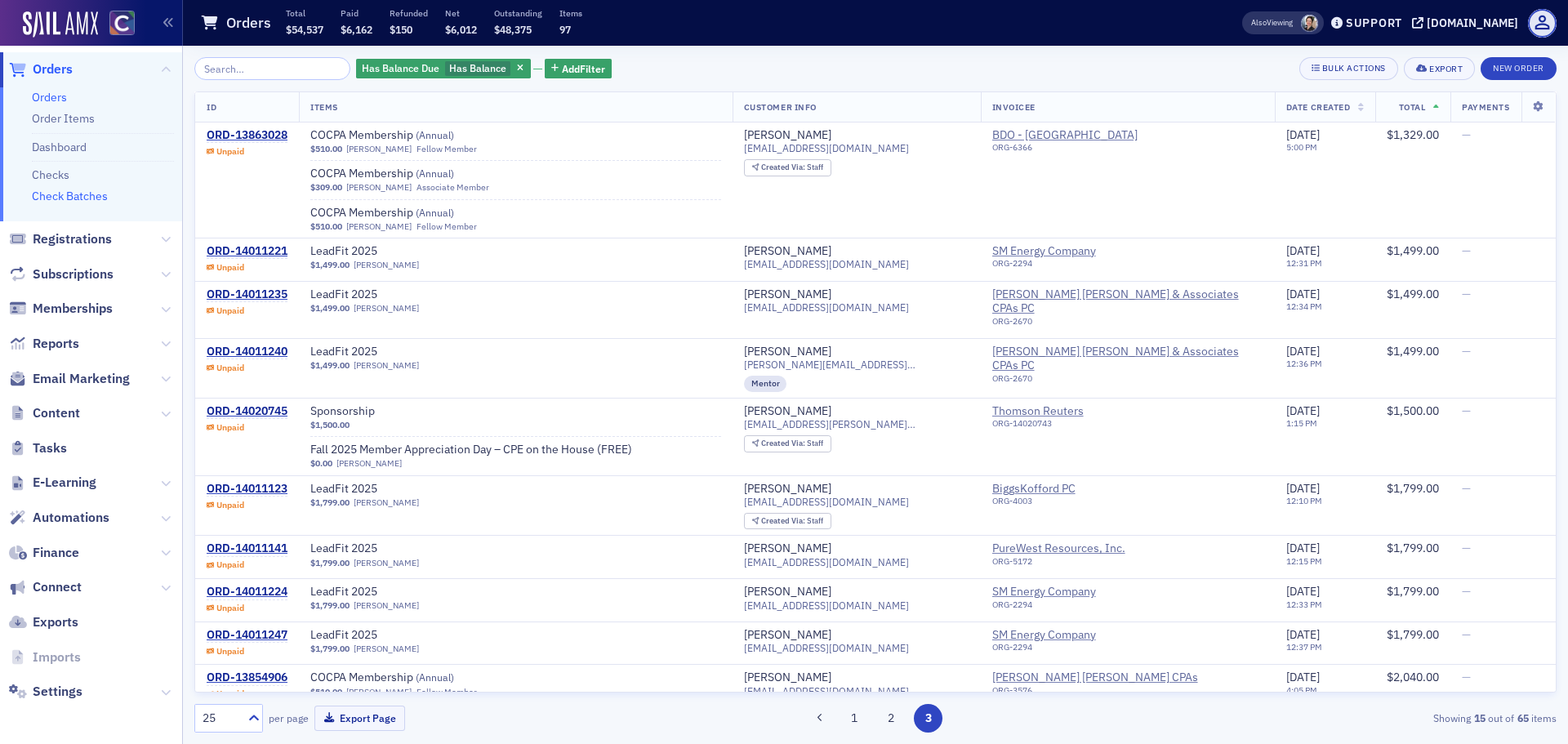
click at [75, 201] on link "Check Batches" at bounding box center [70, 196] width 76 height 15
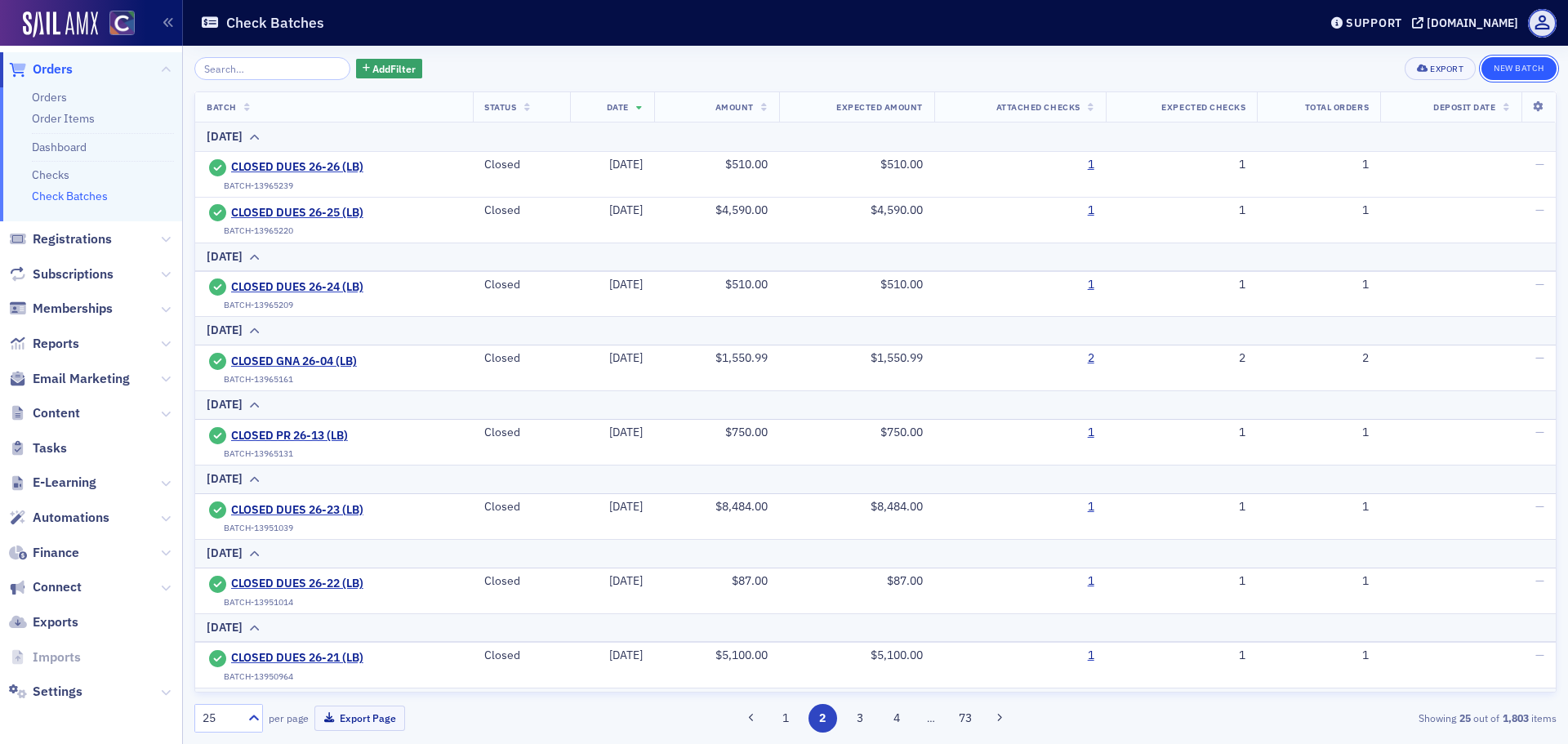
click at [1513, 71] on button "New Batch" at bounding box center [1519, 69] width 75 height 23
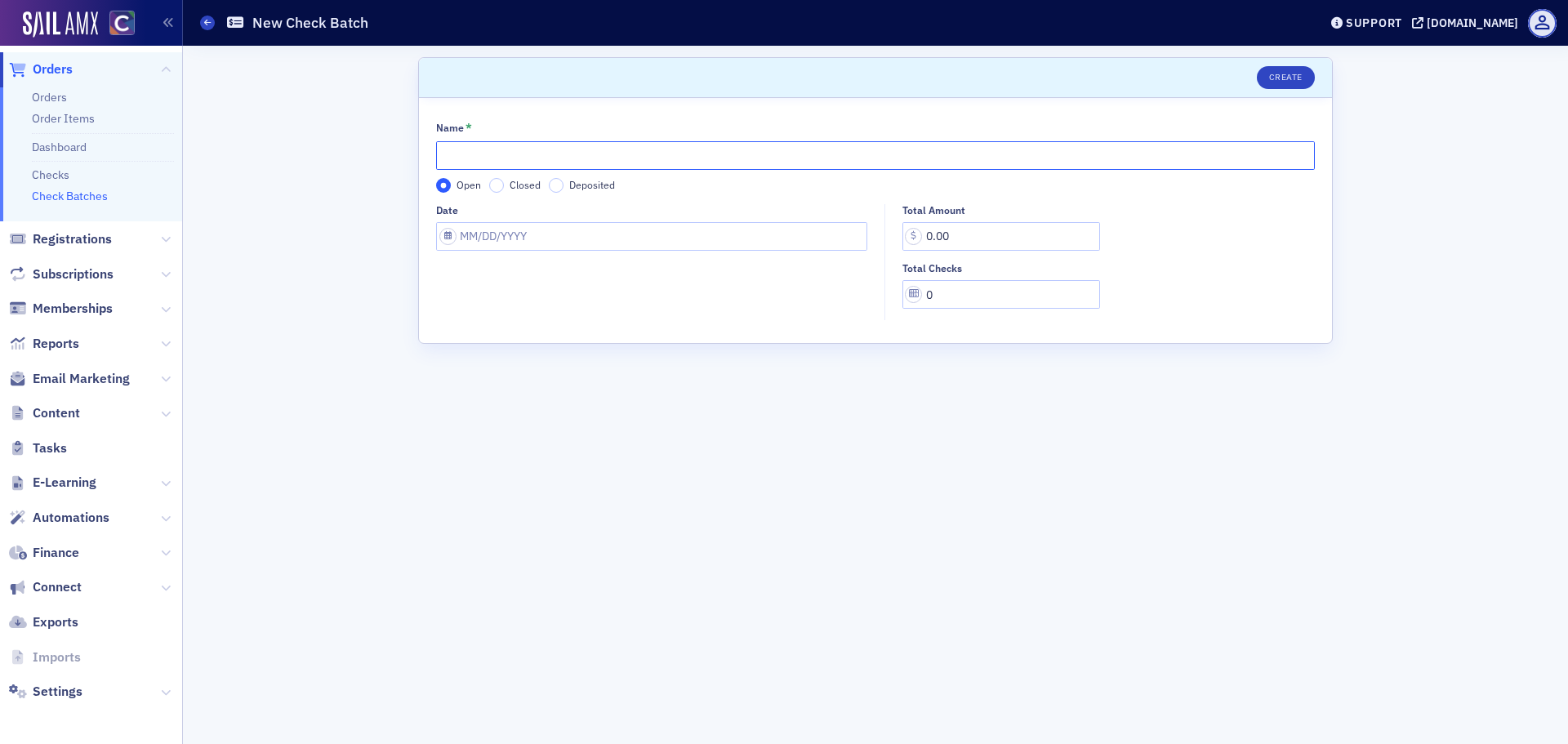
click at [485, 161] on input "Name *" at bounding box center [875, 156] width 879 height 28
type input "DUES 26-40 (LB)"
click at [499, 249] on input "Date" at bounding box center [652, 236] width 431 height 28
select select "8"
select select "2025"
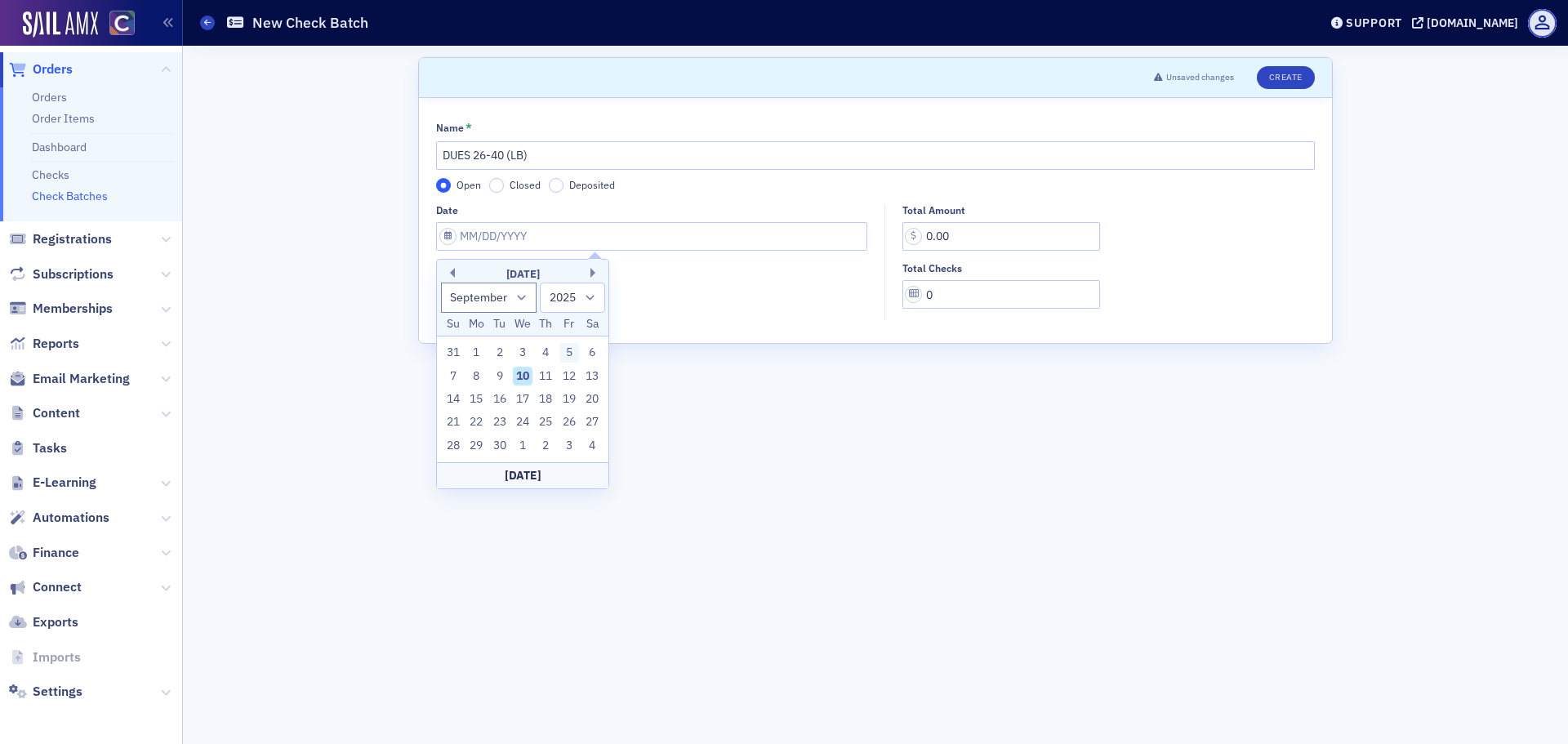
click at [572, 356] on div "5" at bounding box center [569, 353] width 19 height 19
type input "09/05/2025"
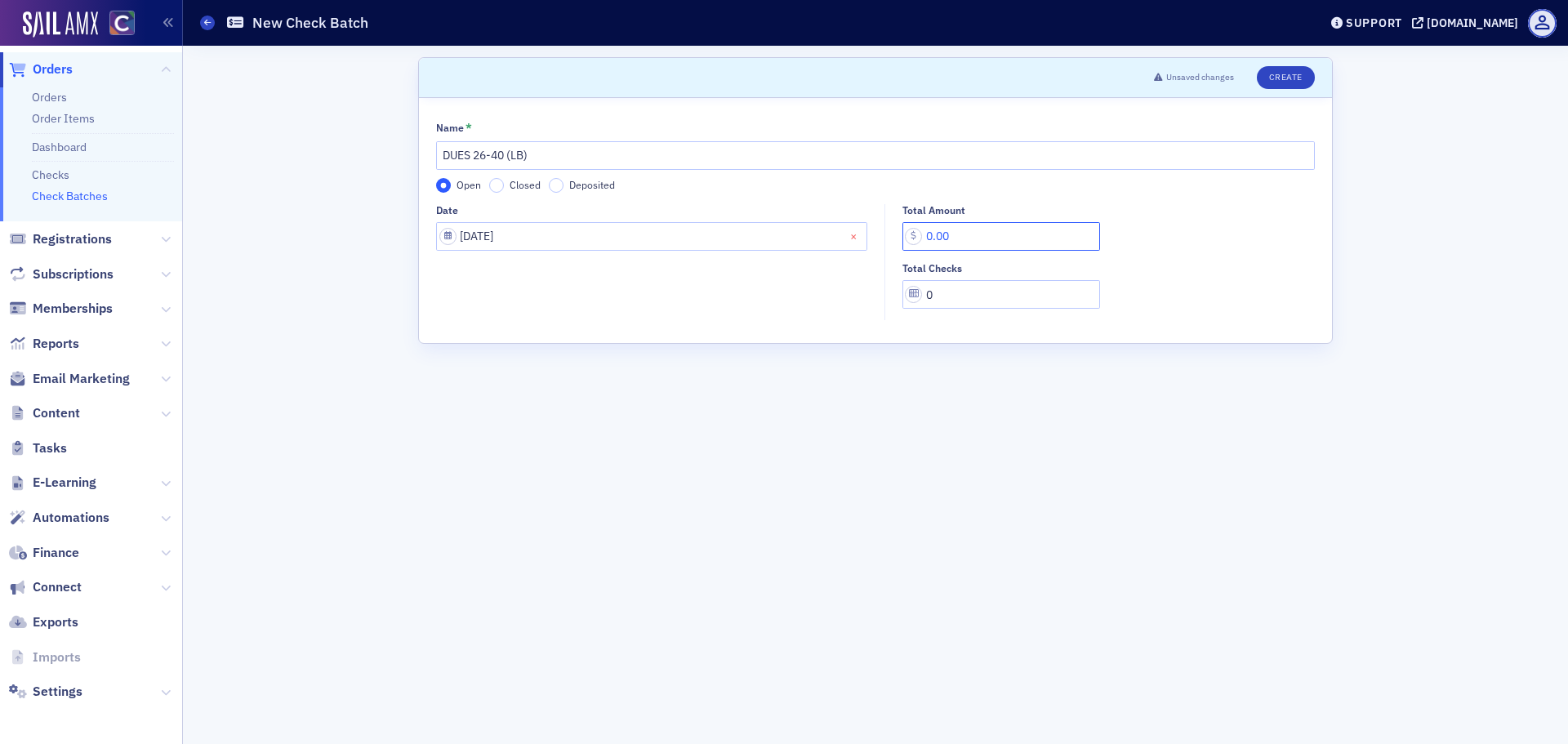
drag, startPoint x: 981, startPoint y: 244, endPoint x: 856, endPoint y: 244, distance: 125.0
click at [856, 244] on div "Date 09/05/2025 Total Amount 0.00 Total Checks 0" at bounding box center [875, 262] width 879 height 117
type input "7,758.00"
drag, startPoint x: 958, startPoint y: 304, endPoint x: 865, endPoint y: 302, distance: 93.0
click at [867, 302] on div "Date 09/05/2025 Total Amount 7,758.00 Total Checks 0" at bounding box center [875, 262] width 879 height 117
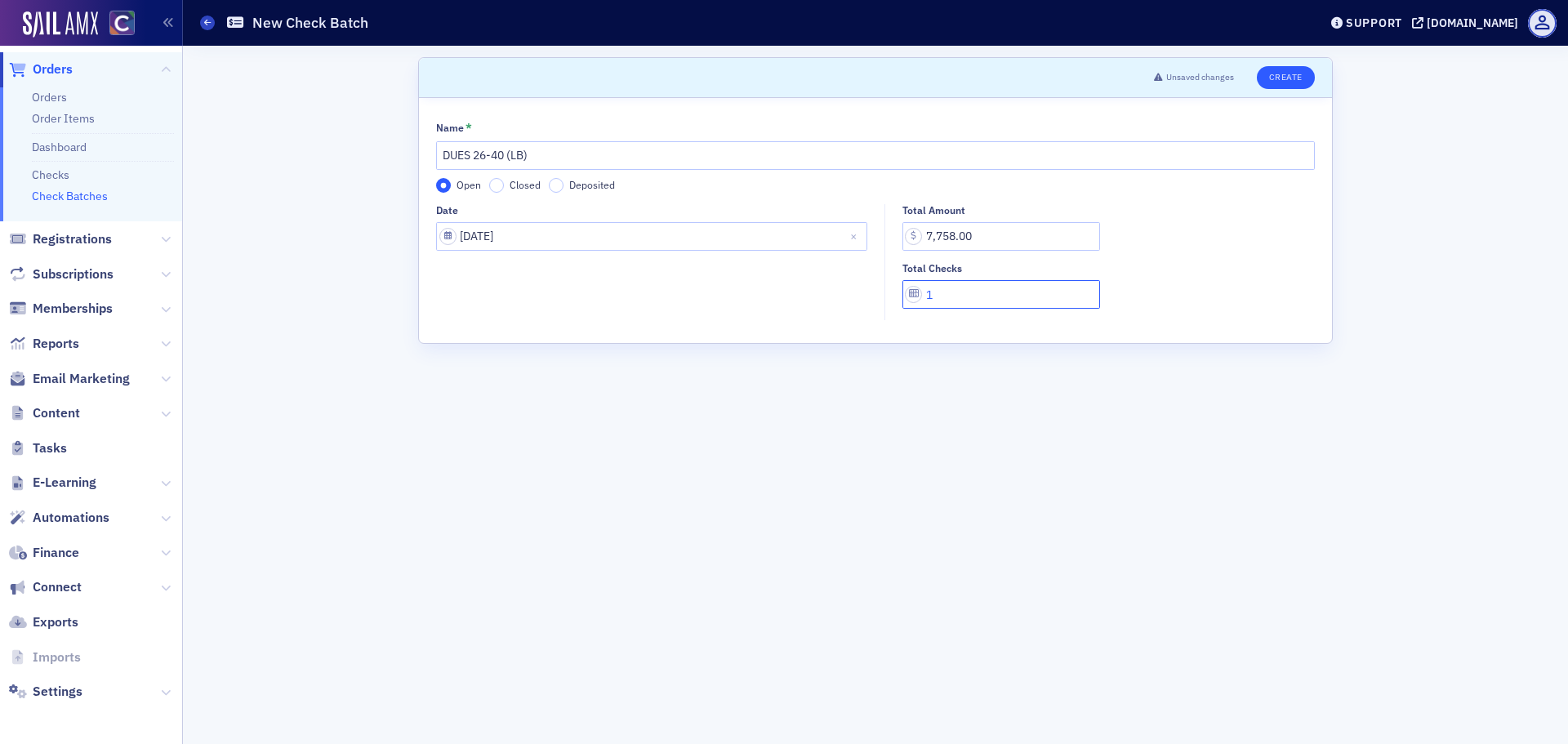
type input "1"
click at [1306, 78] on button "Create" at bounding box center [1286, 78] width 58 height 23
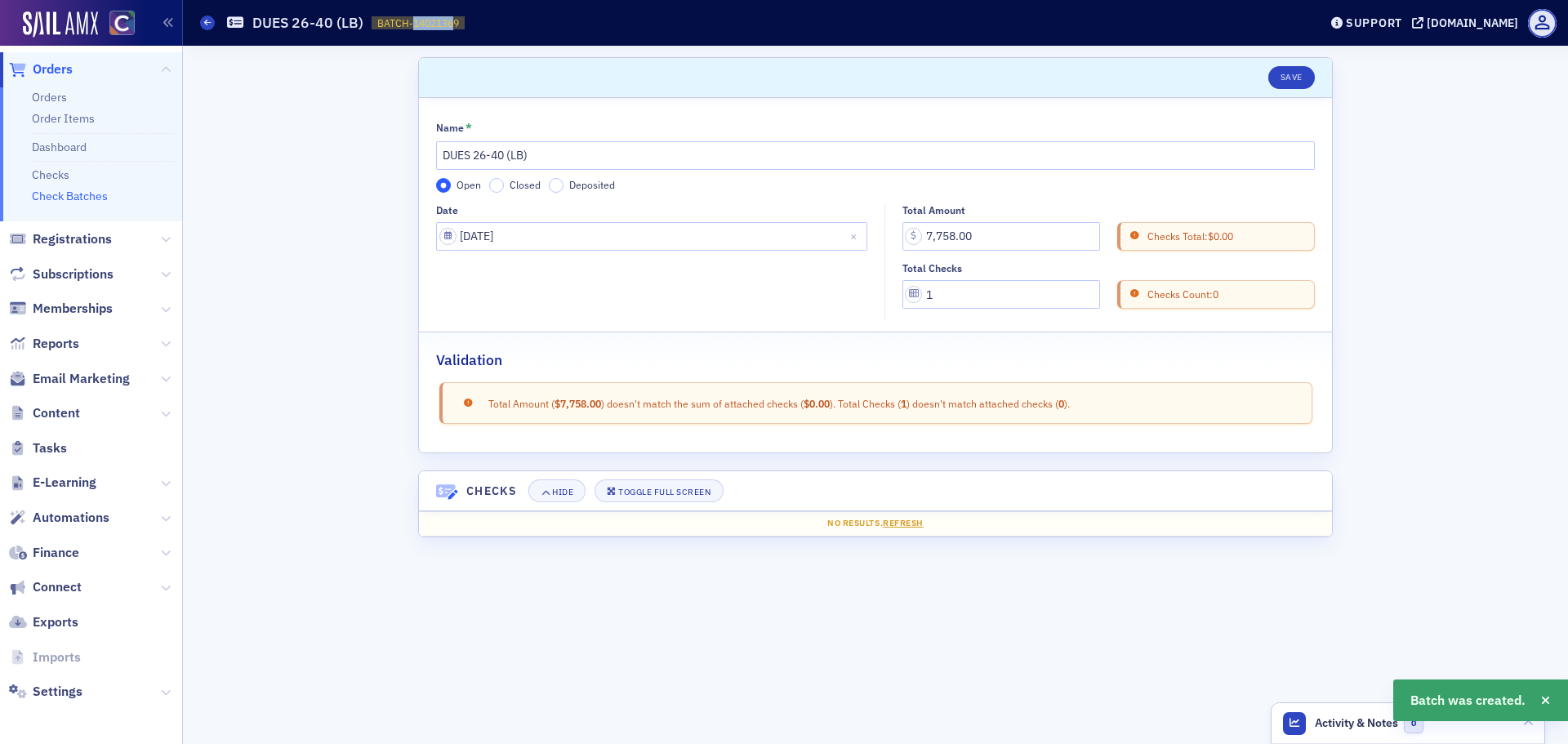
drag, startPoint x: 410, startPoint y: 19, endPoint x: 456, endPoint y: 24, distance: 46.3
click at [456, 24] on span "BATCH-14021369" at bounding box center [418, 23] width 81 height 14
copy span "14021369"
click at [212, 27] on span at bounding box center [208, 23] width 15 height 15
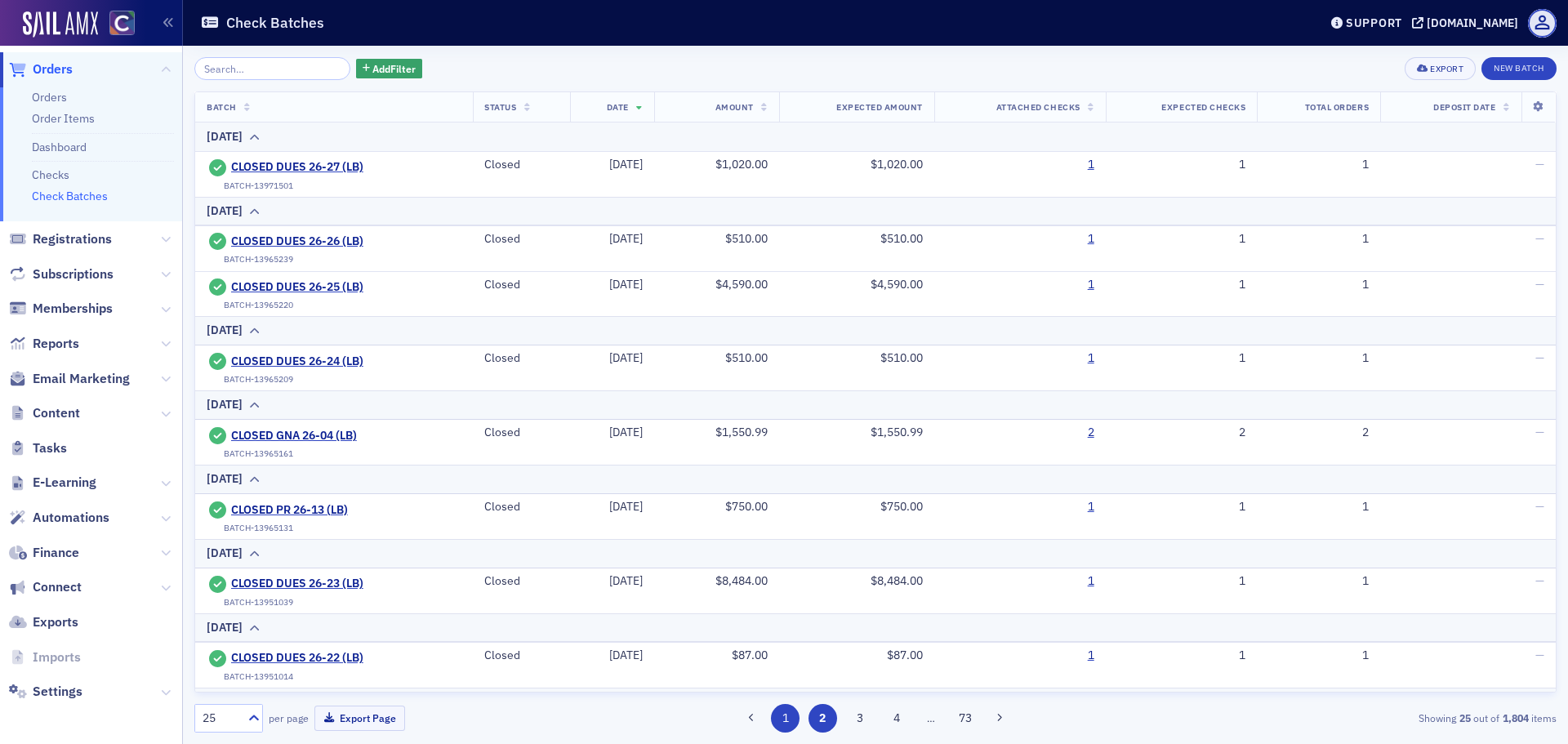
click at [785, 728] on button "1" at bounding box center [785, 718] width 28 height 28
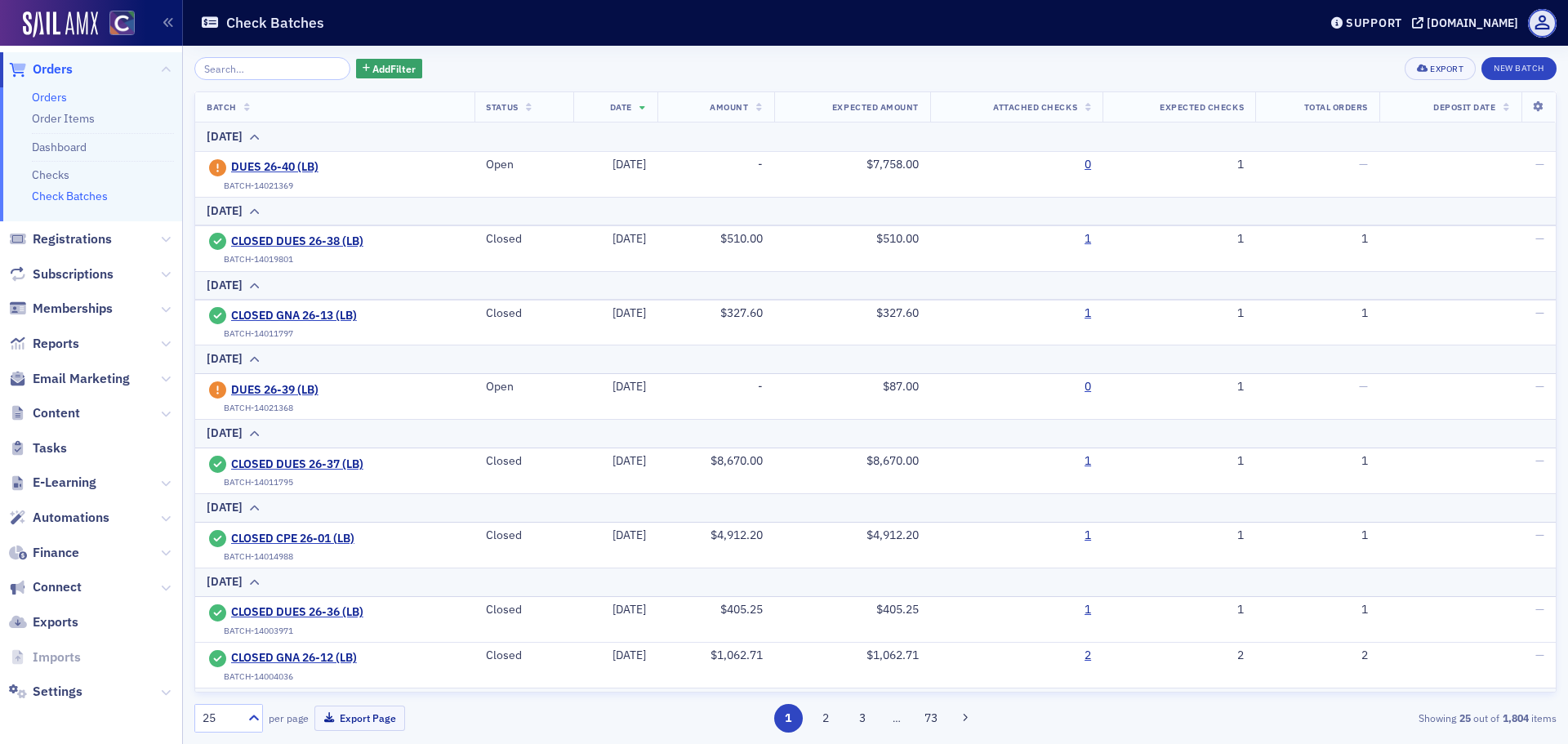
click at [60, 95] on link "Orders" at bounding box center [49, 97] width 35 height 15
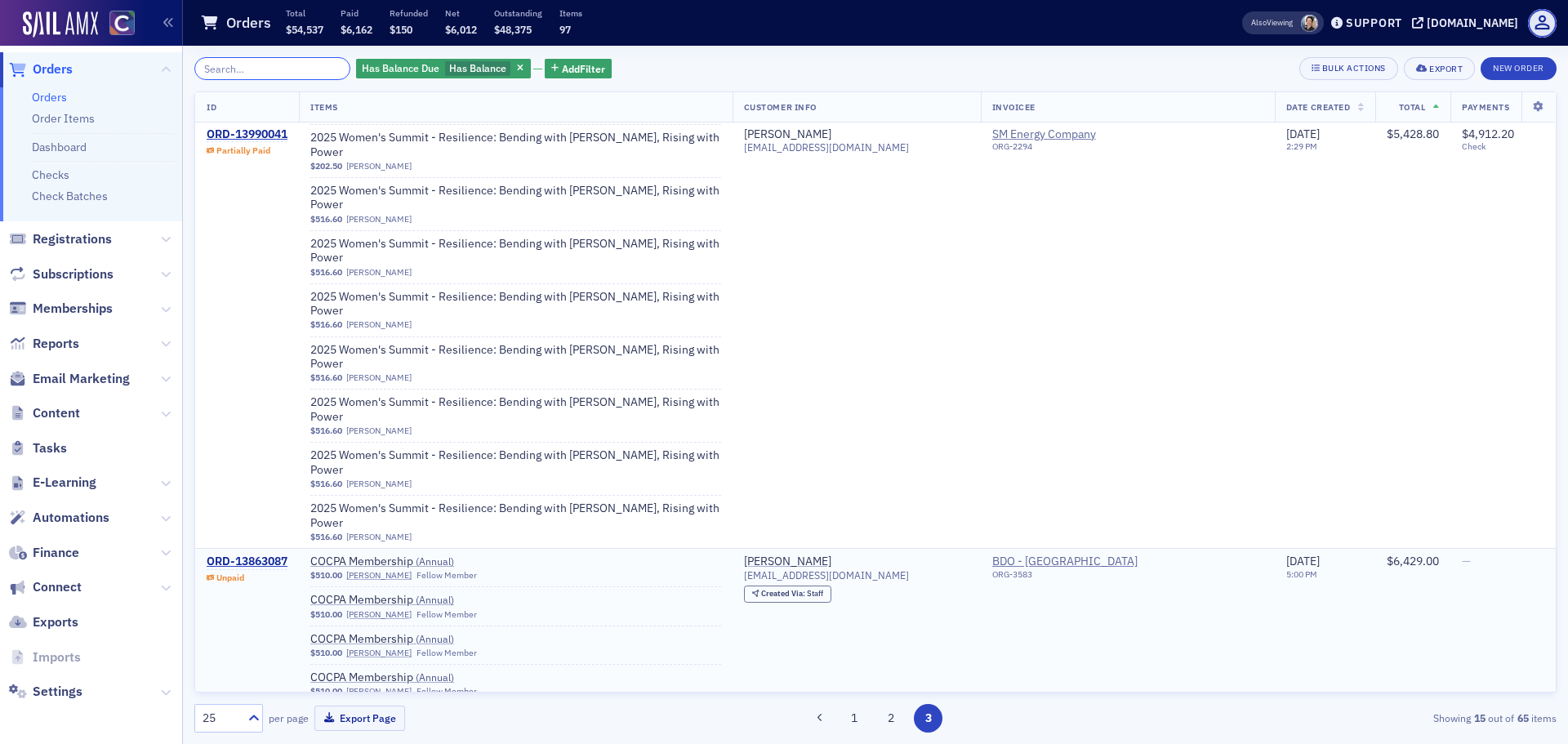
scroll to position [1294, 0]
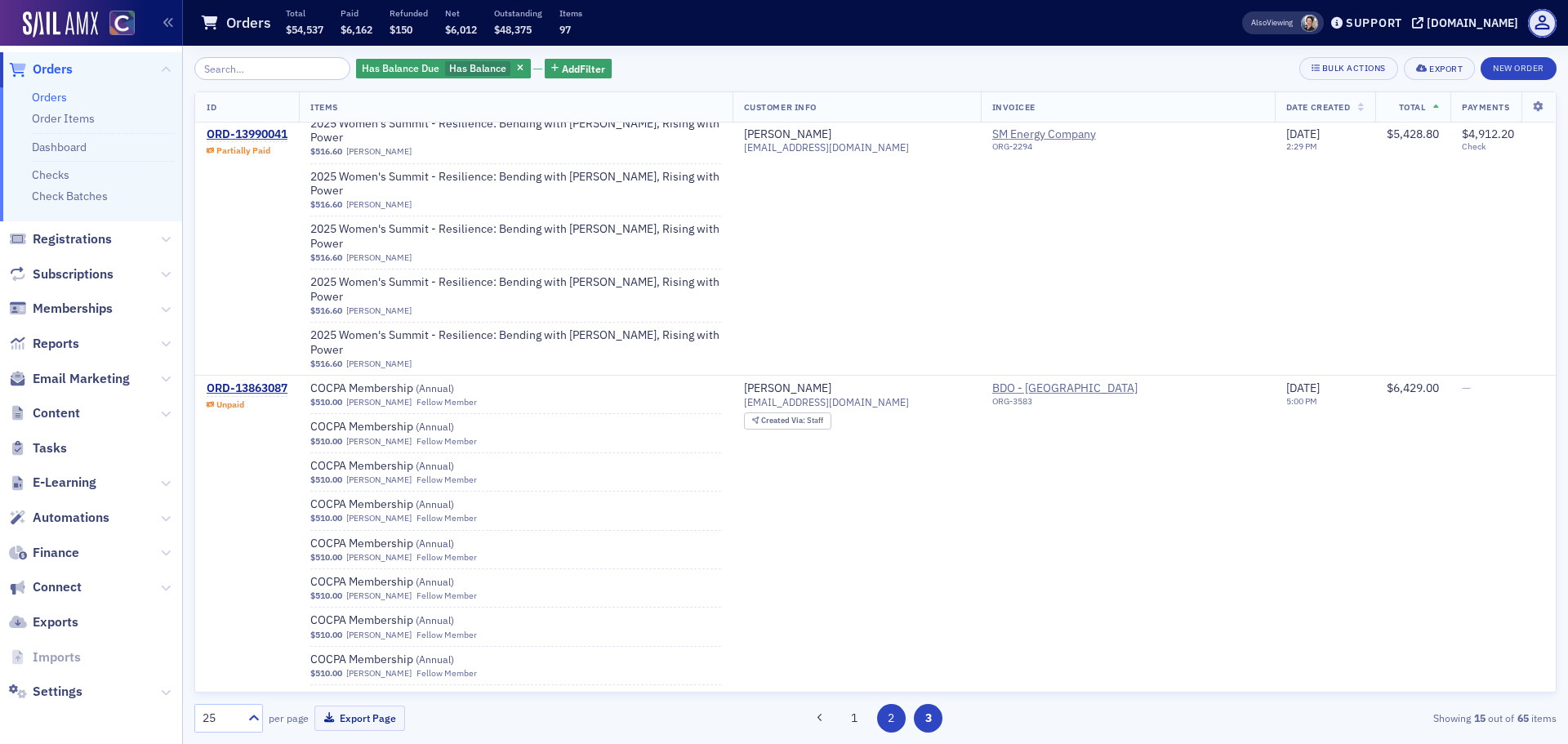
click at [882, 726] on button "2" at bounding box center [891, 718] width 28 height 28
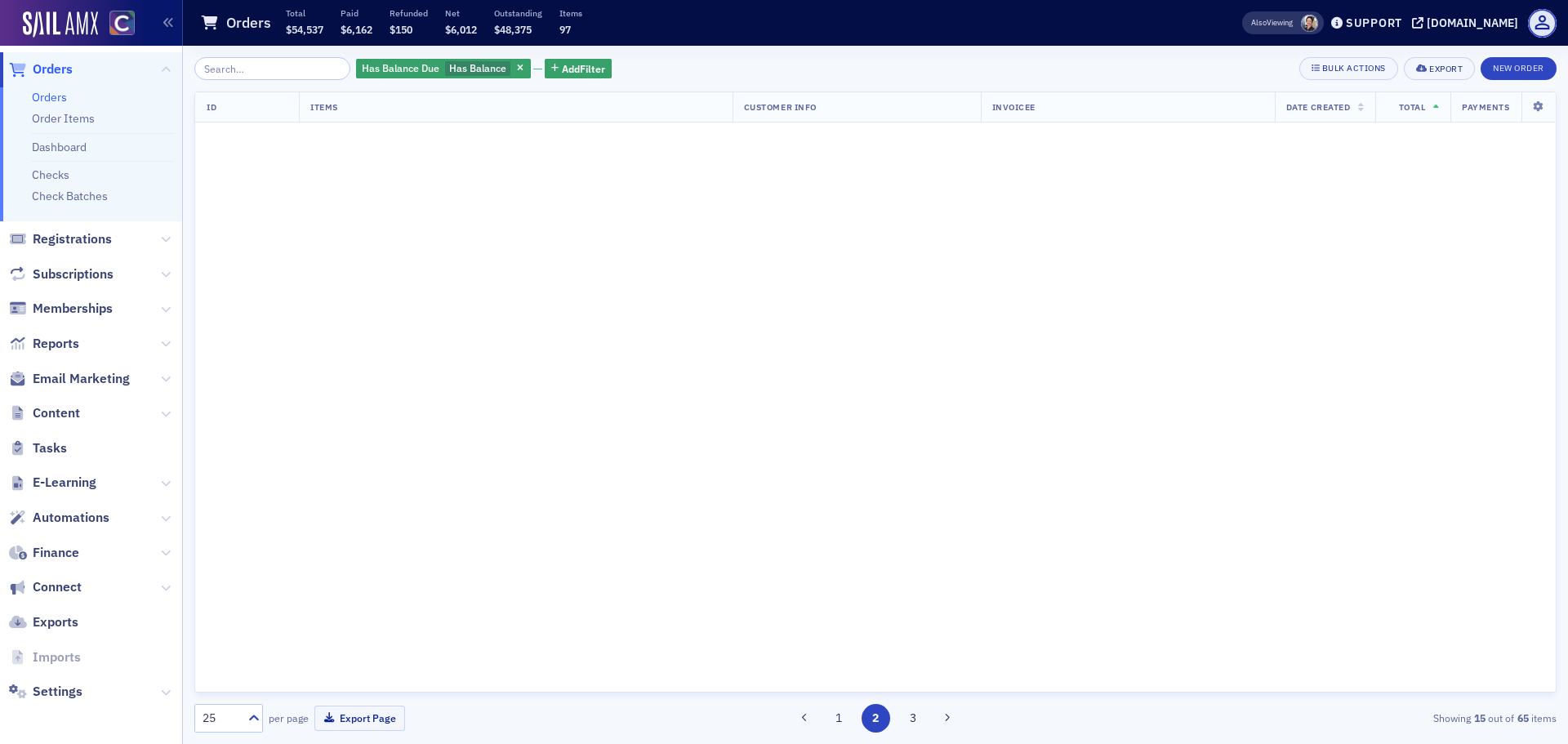
scroll to position [0, 0]
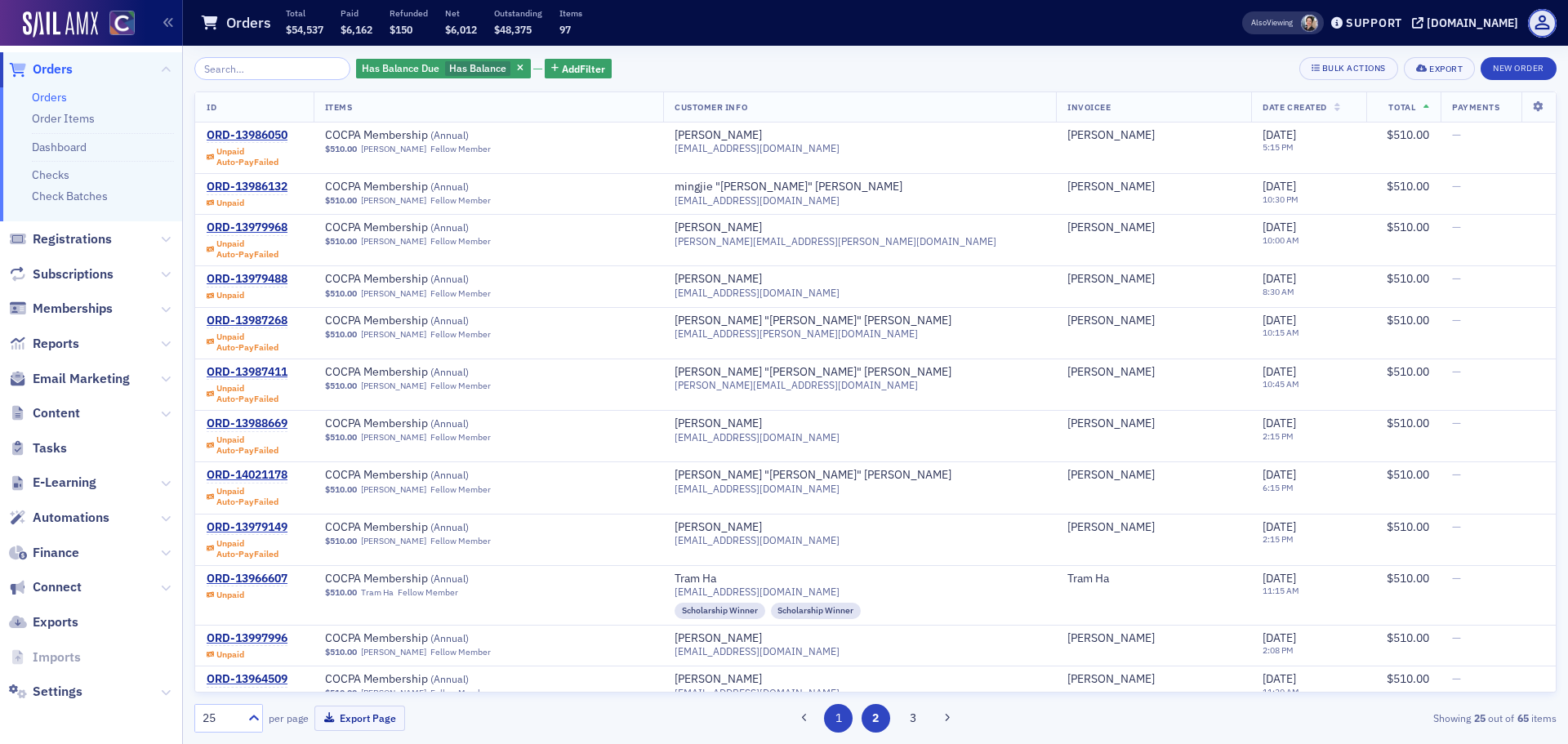
click at [839, 713] on button "1" at bounding box center [838, 718] width 28 height 28
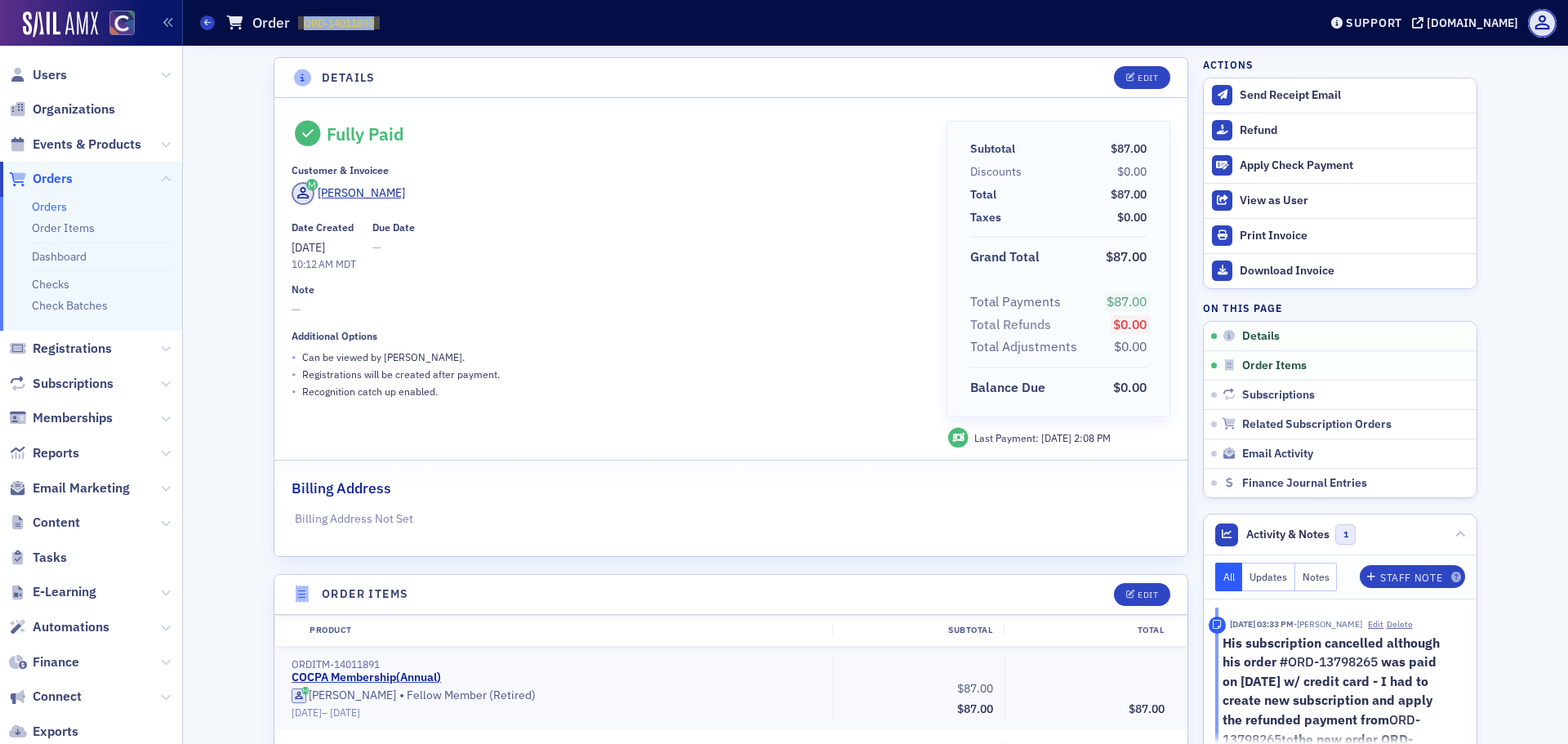
drag, startPoint x: 305, startPoint y: 21, endPoint x: 376, endPoint y: 24, distance: 71.1
click at [376, 24] on span "ORD-14011890 14011890" at bounding box center [338, 23] width 81 height 14
copy span "ORD-14011890"
